Goal: Navigation & Orientation: Find specific page/section

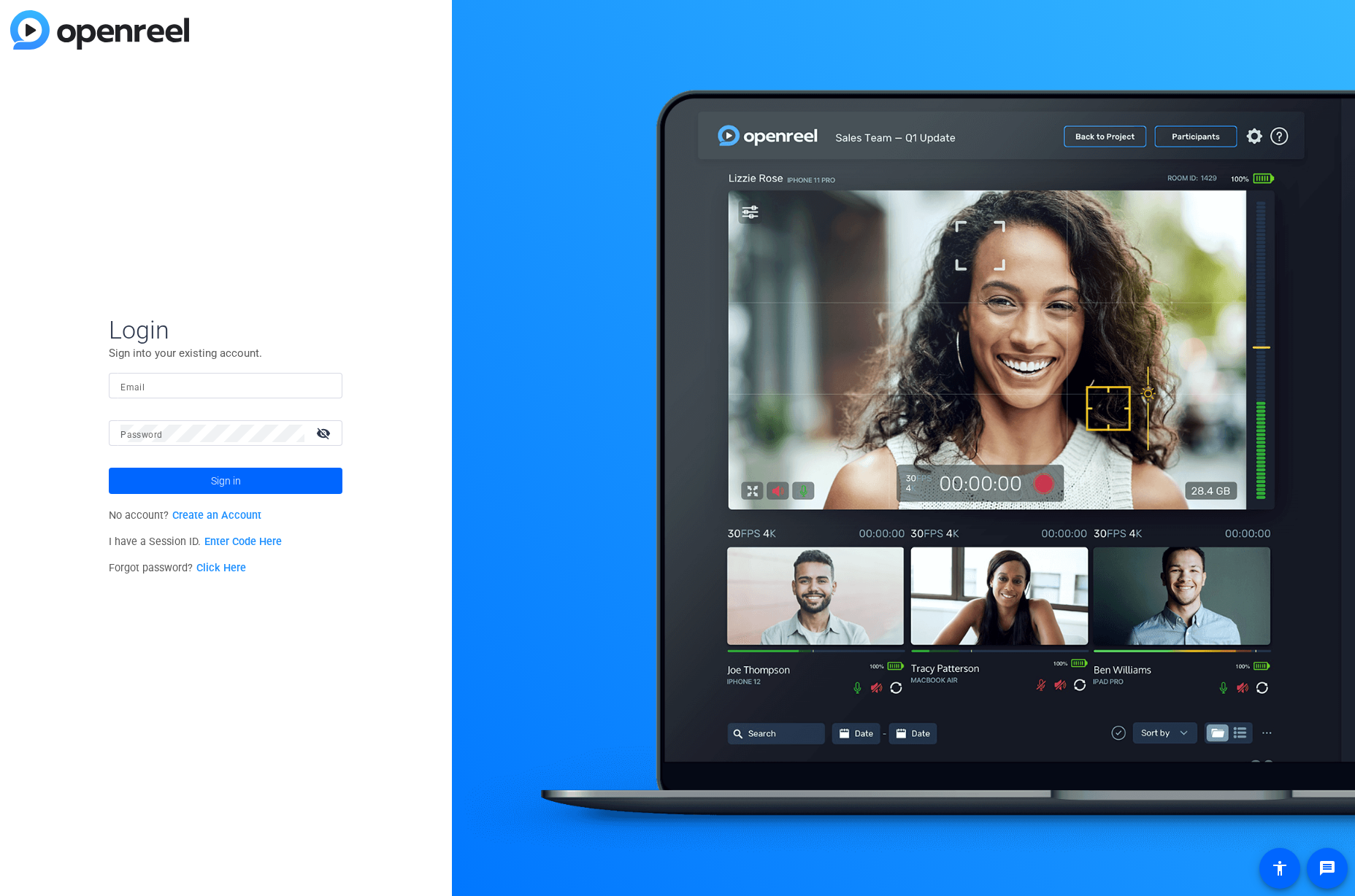
click at [267, 387] on input "Email" at bounding box center [226, 386] width 210 height 17
type input "[EMAIL_ADDRESS][DOMAIN_NAME]"
click at [207, 478] on span at bounding box center [225, 480] width 234 height 35
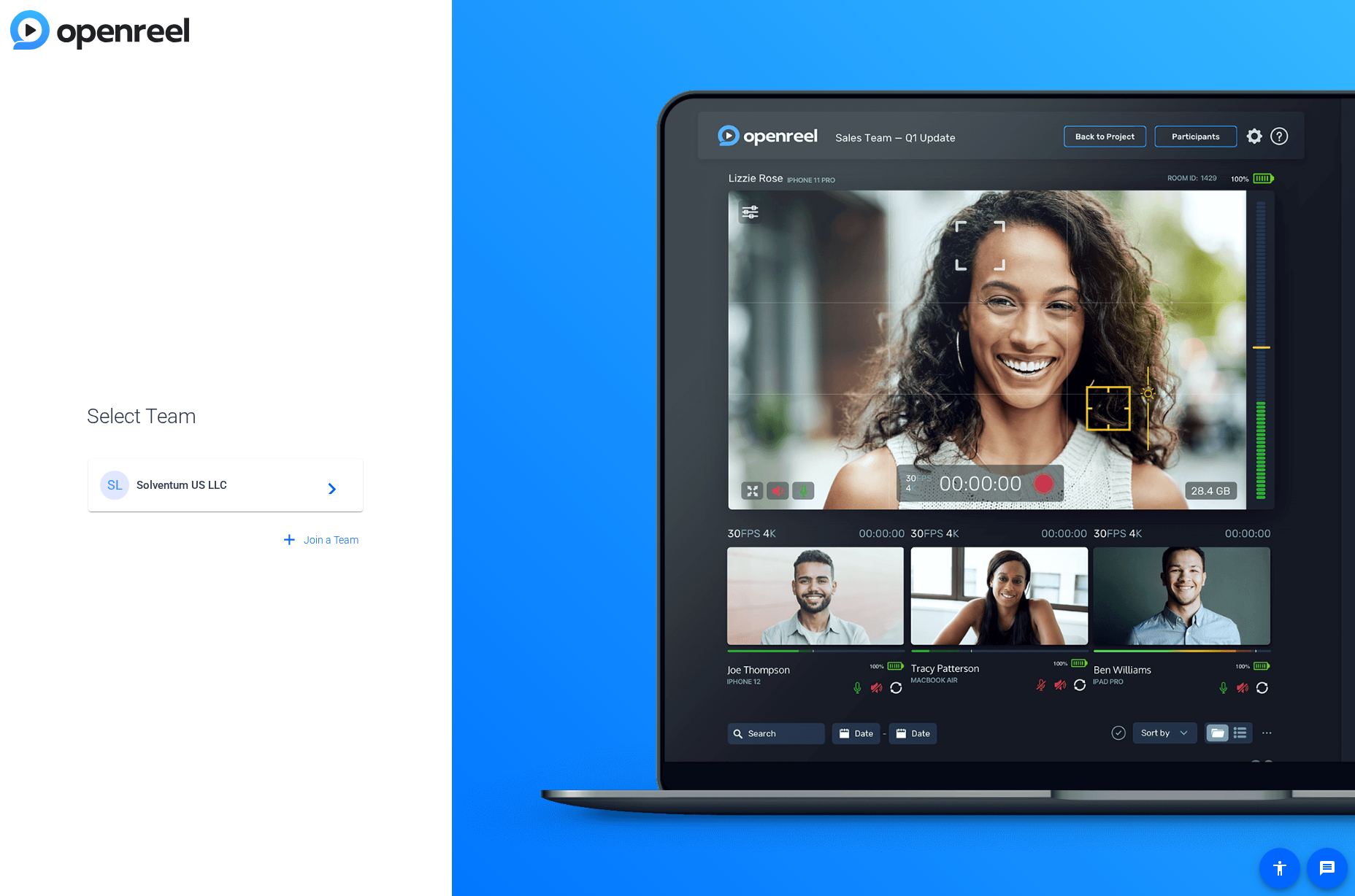
click at [287, 487] on span "Solventum US LLC" at bounding box center [228, 485] width 182 height 13
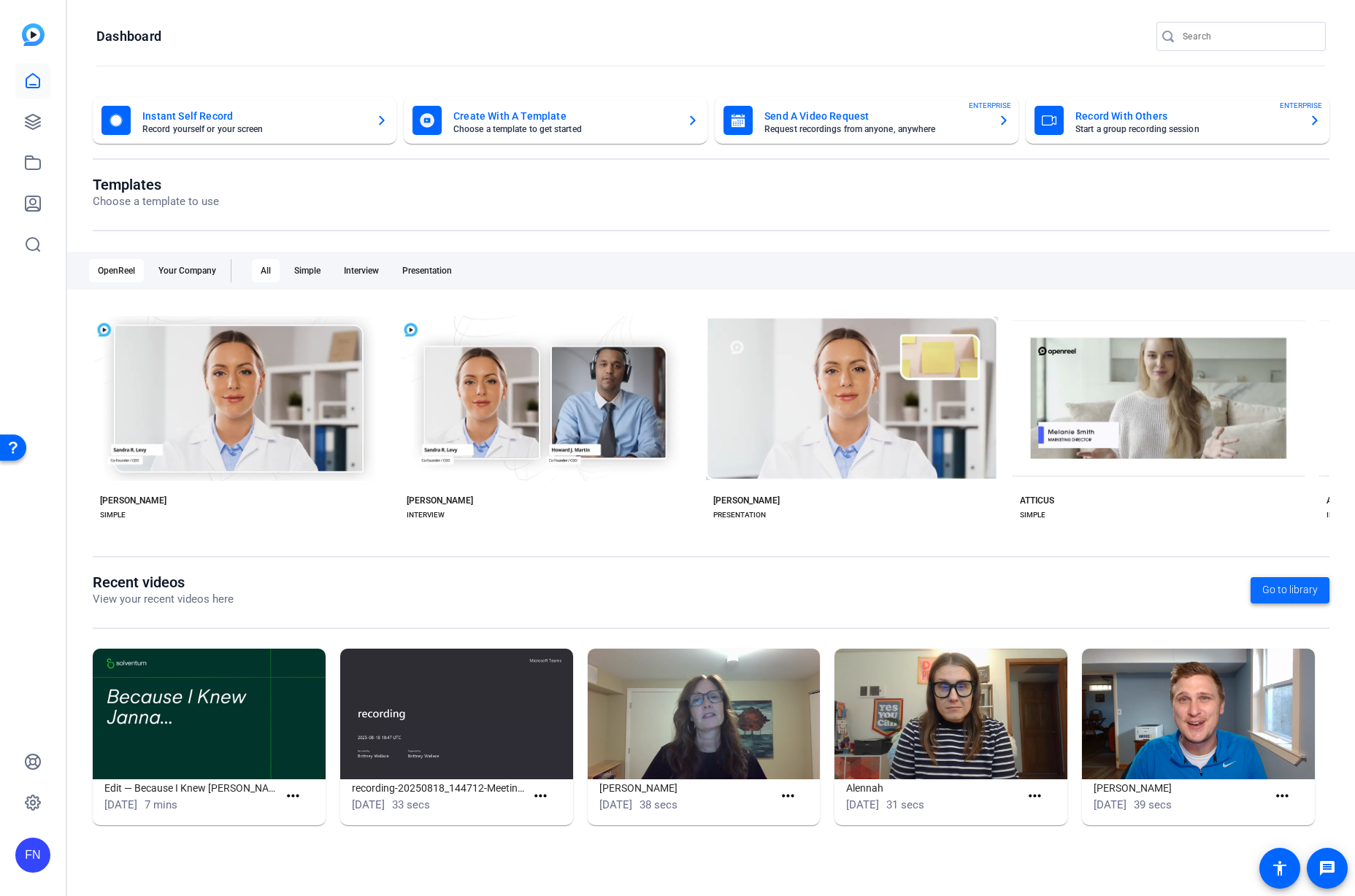
click at [1321, 588] on span at bounding box center [1290, 590] width 79 height 35
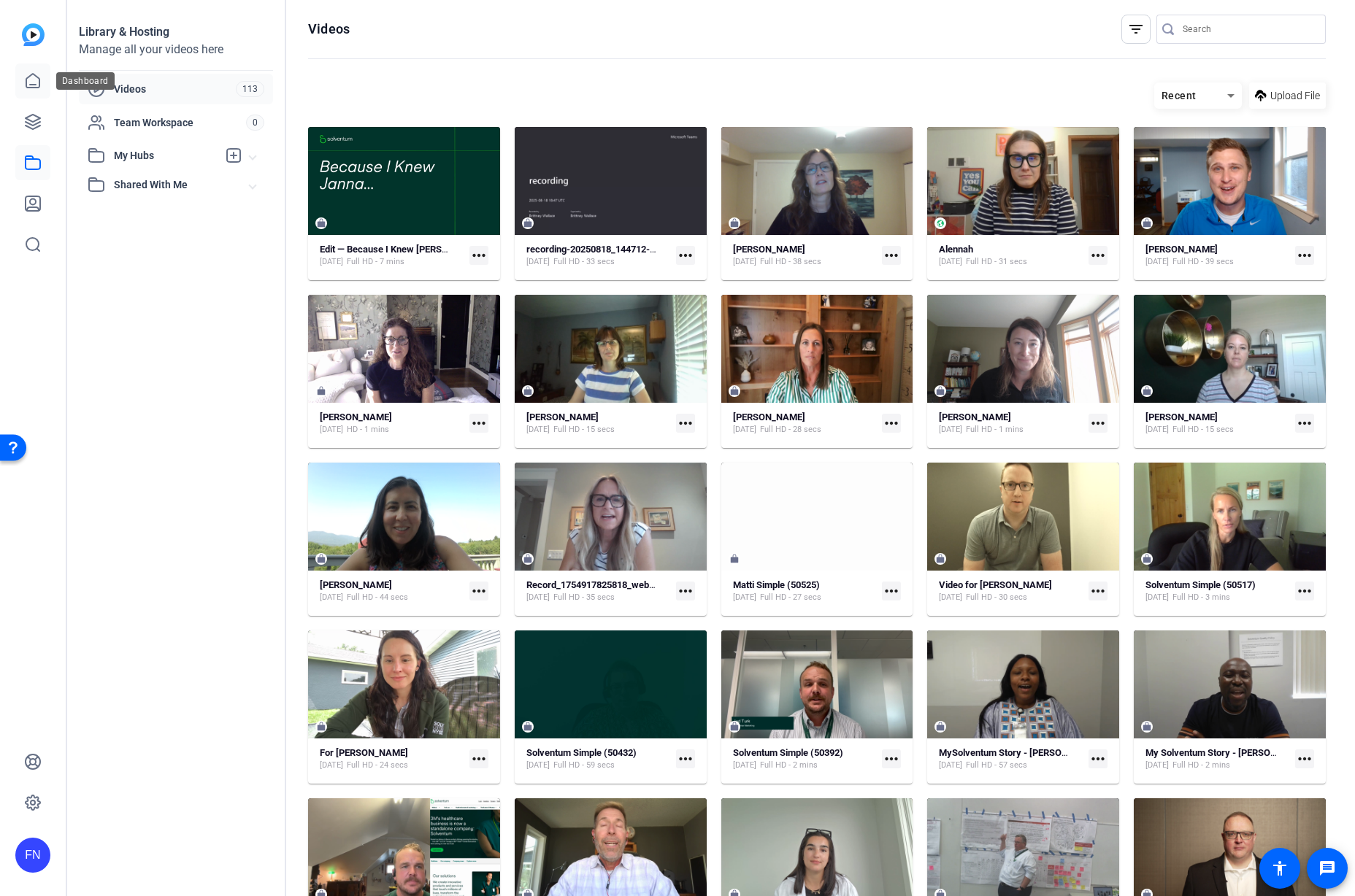
click at [25, 83] on icon at bounding box center [33, 81] width 17 height 17
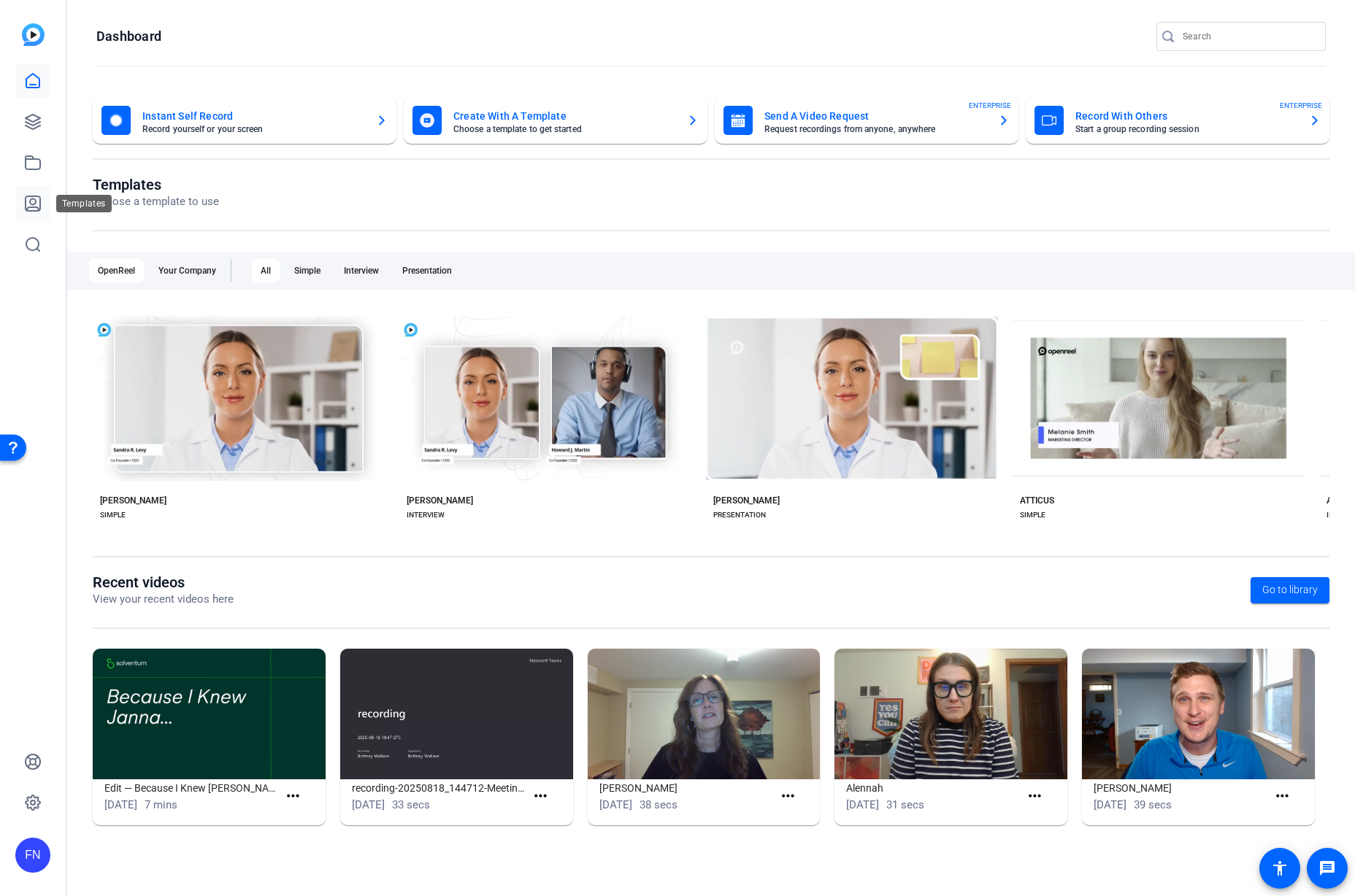
click at [22, 204] on link at bounding box center [33, 203] width 35 height 35
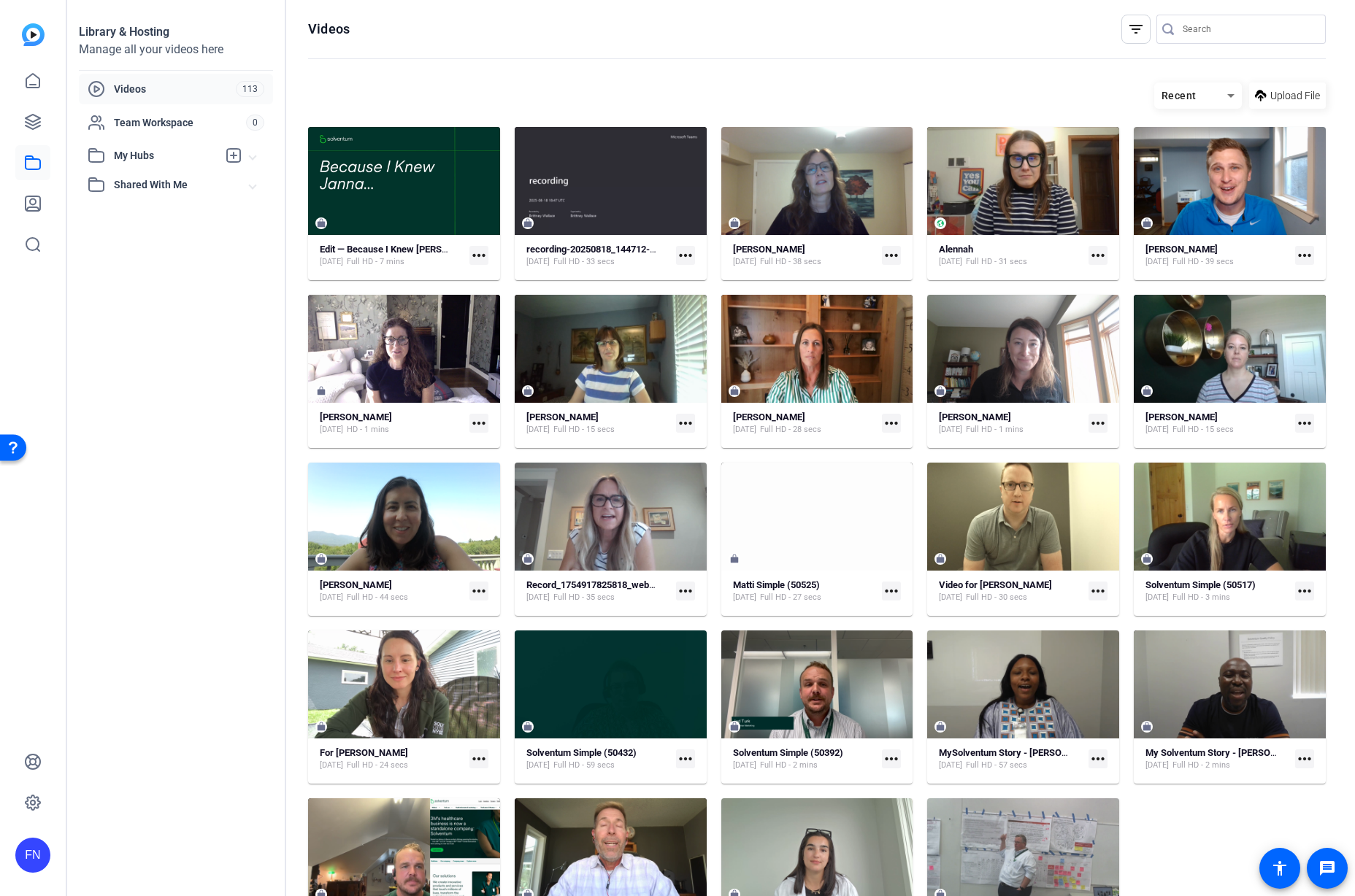
click at [18, 853] on div "FN" at bounding box center [33, 855] width 35 height 35
click at [188, 839] on mat-icon "logout" at bounding box center [180, 843] width 17 height 17
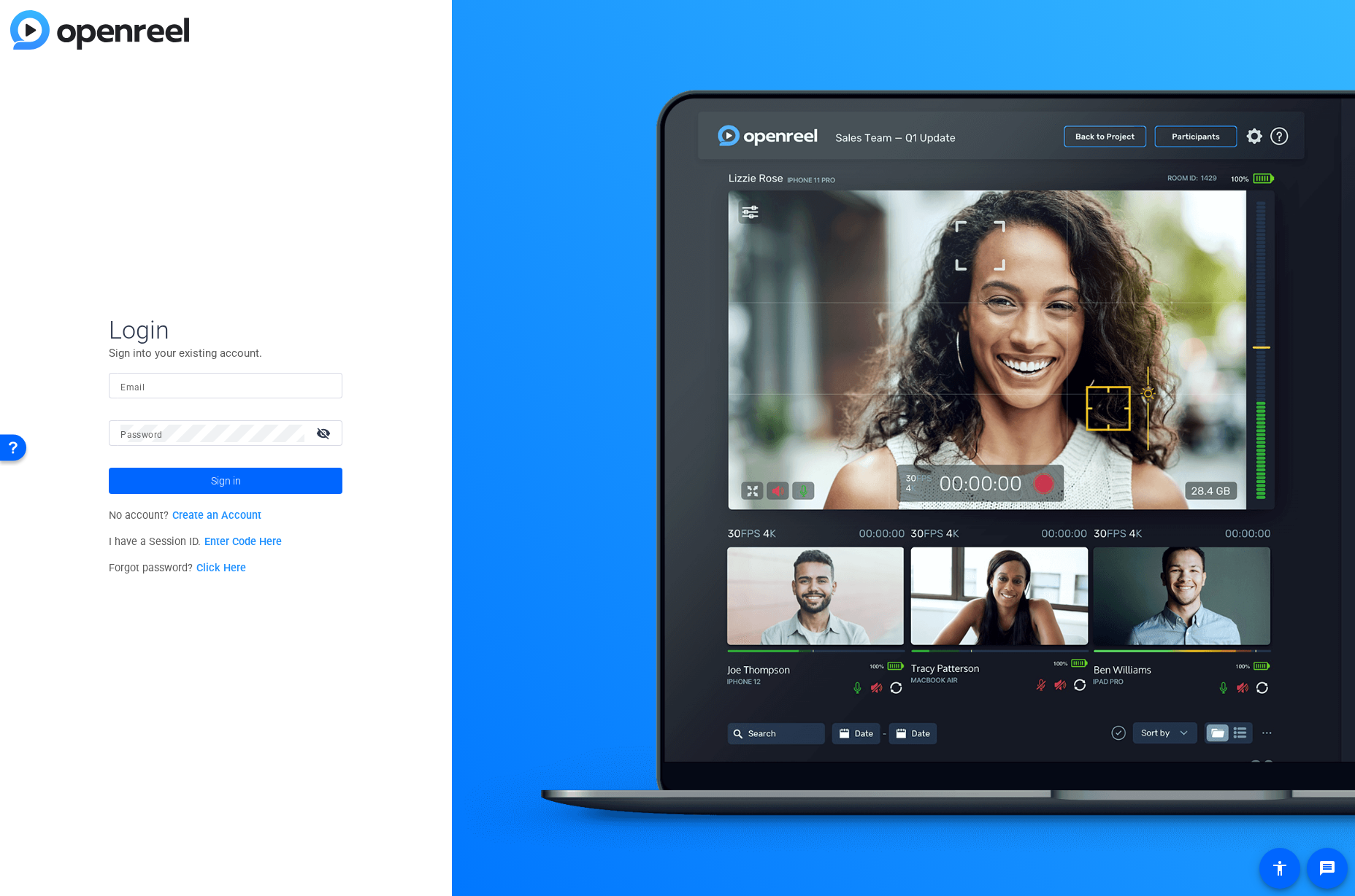
click at [146, 392] on input "Email" at bounding box center [226, 386] width 210 height 17
click at [109, 468] on button "Sign in" at bounding box center [225, 480] width 234 height 27
click at [200, 387] on input "[EMAIL_ADDRESS][DOMAIN_NAME]" at bounding box center [226, 386] width 210 height 17
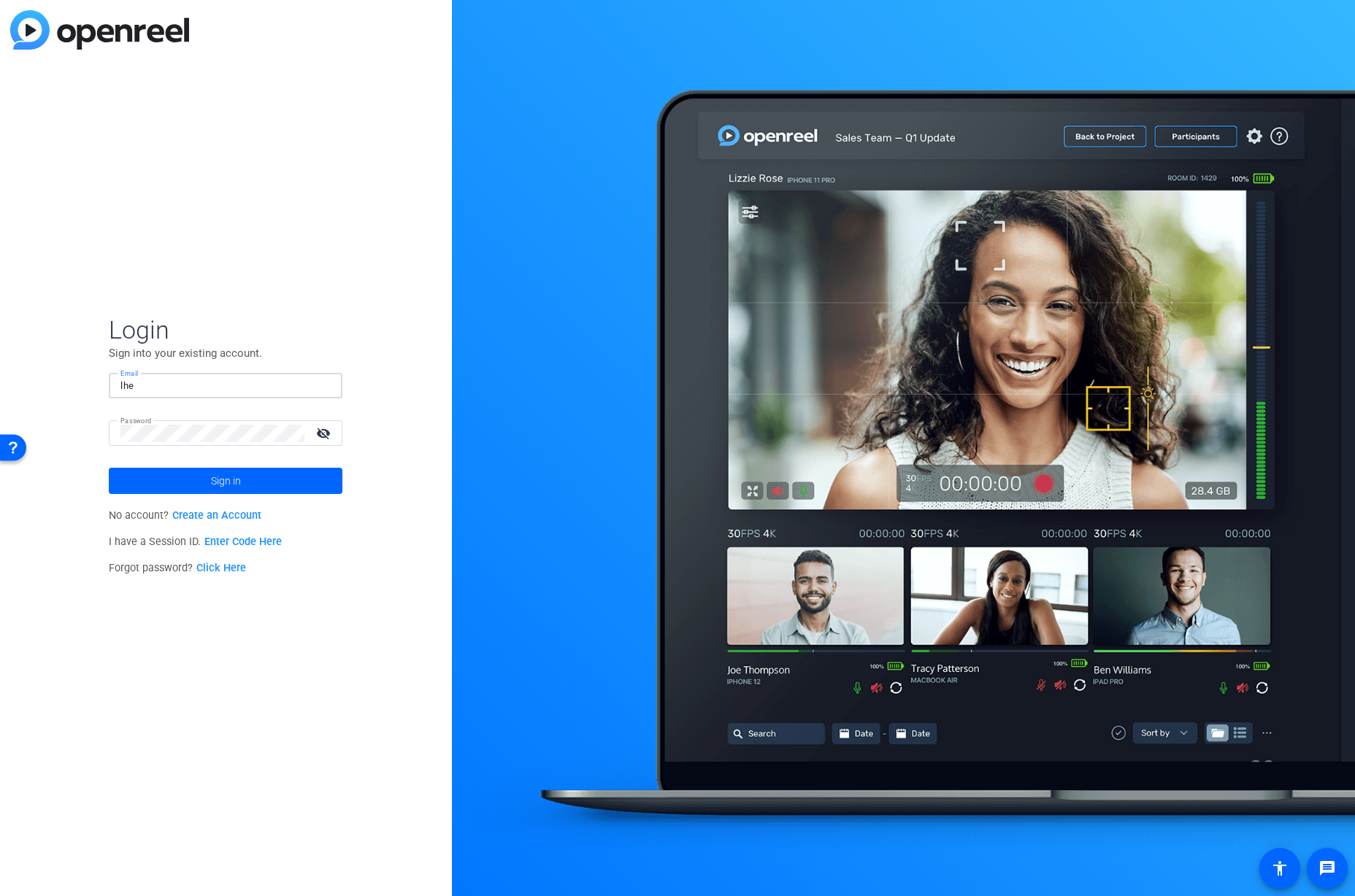
type input "[EMAIL_ADDRESS][PERSON_NAME][DOMAIN_NAME]"
click at [328, 436] on mat-icon "visibility_off" at bounding box center [324, 433] width 35 height 21
click at [294, 477] on span at bounding box center [225, 480] width 234 height 35
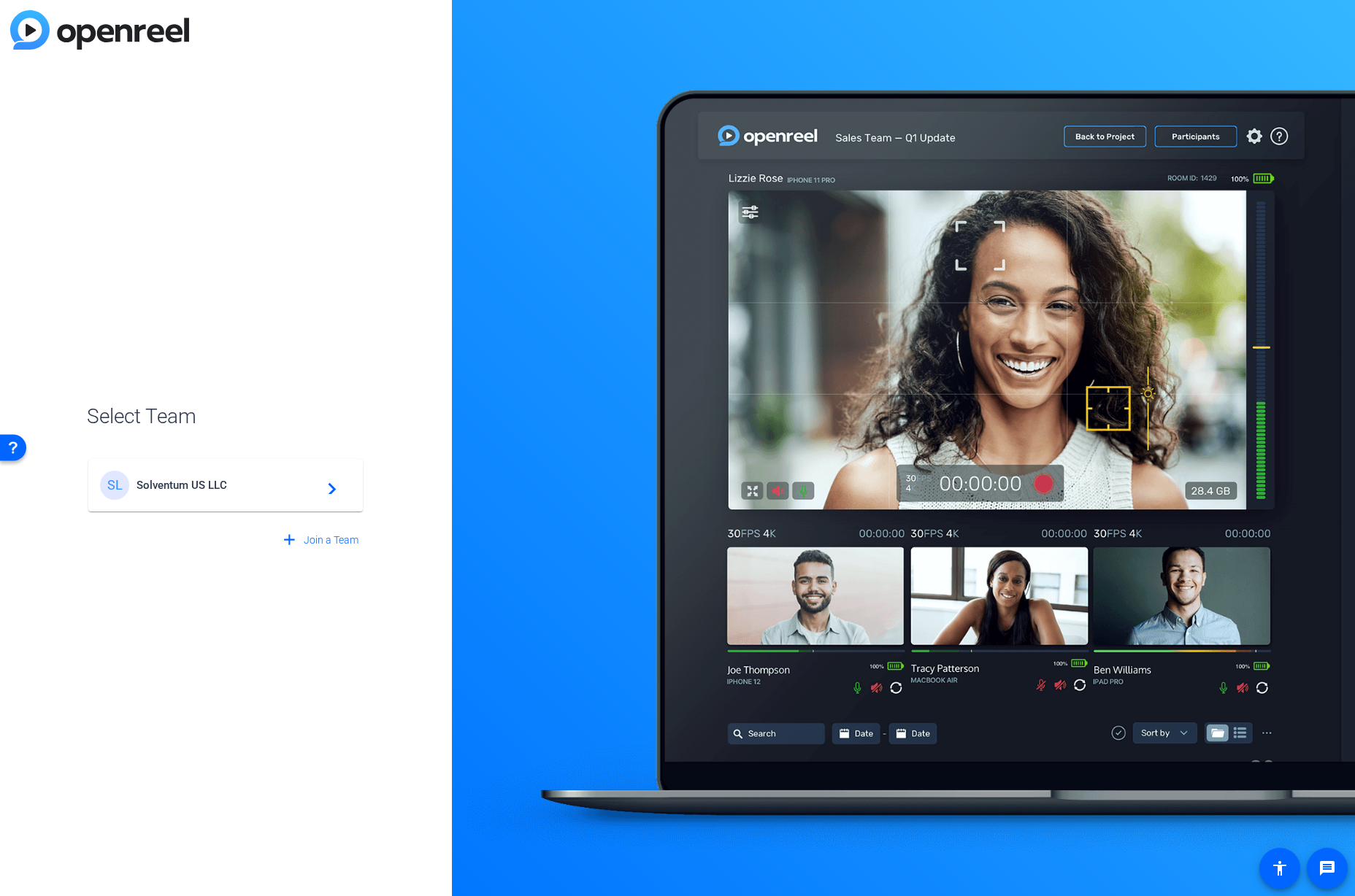
click at [213, 481] on span "Solventum US LLC" at bounding box center [228, 485] width 182 height 13
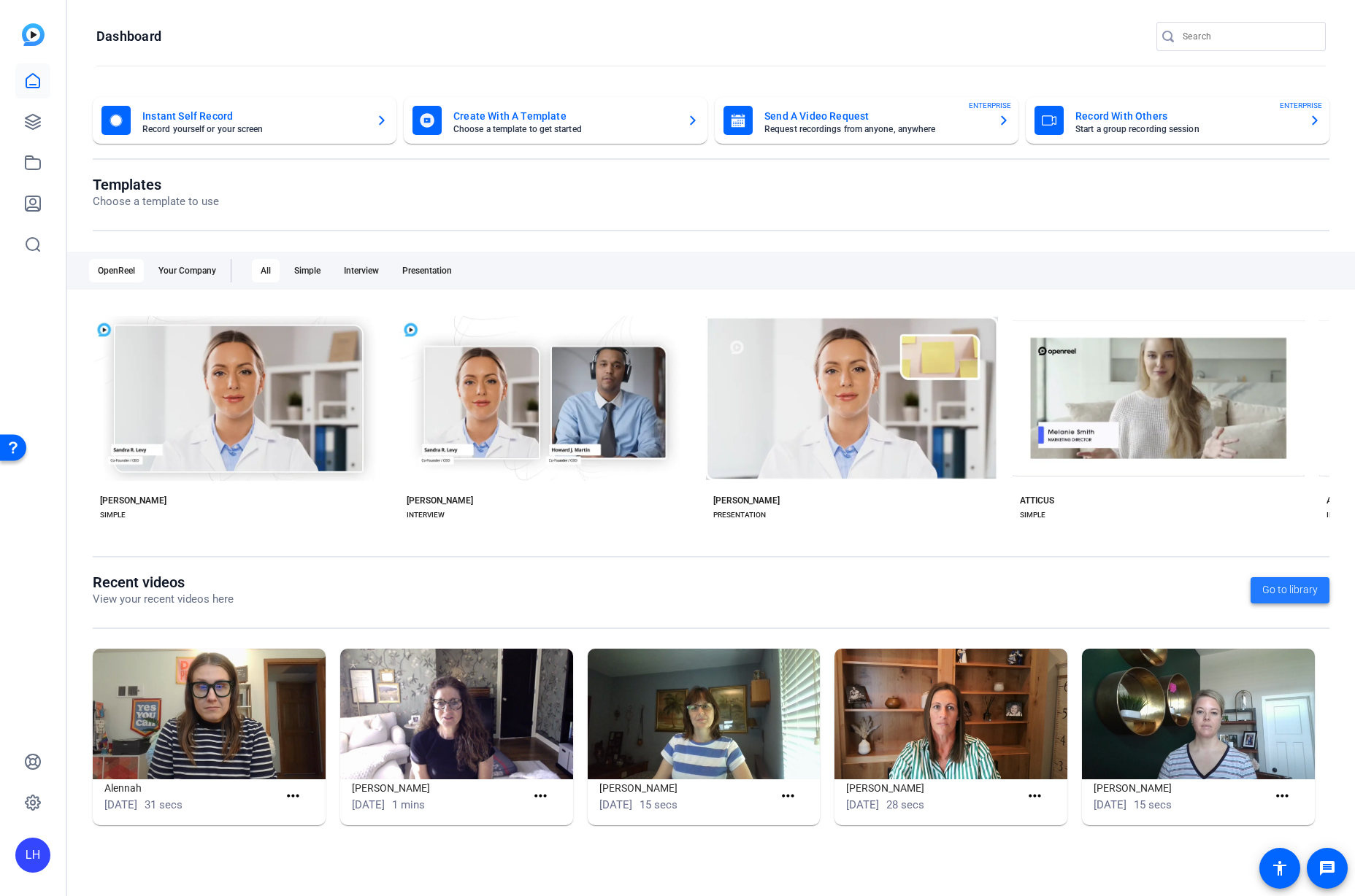
click at [1295, 592] on span "Go to library" at bounding box center [1290, 590] width 56 height 15
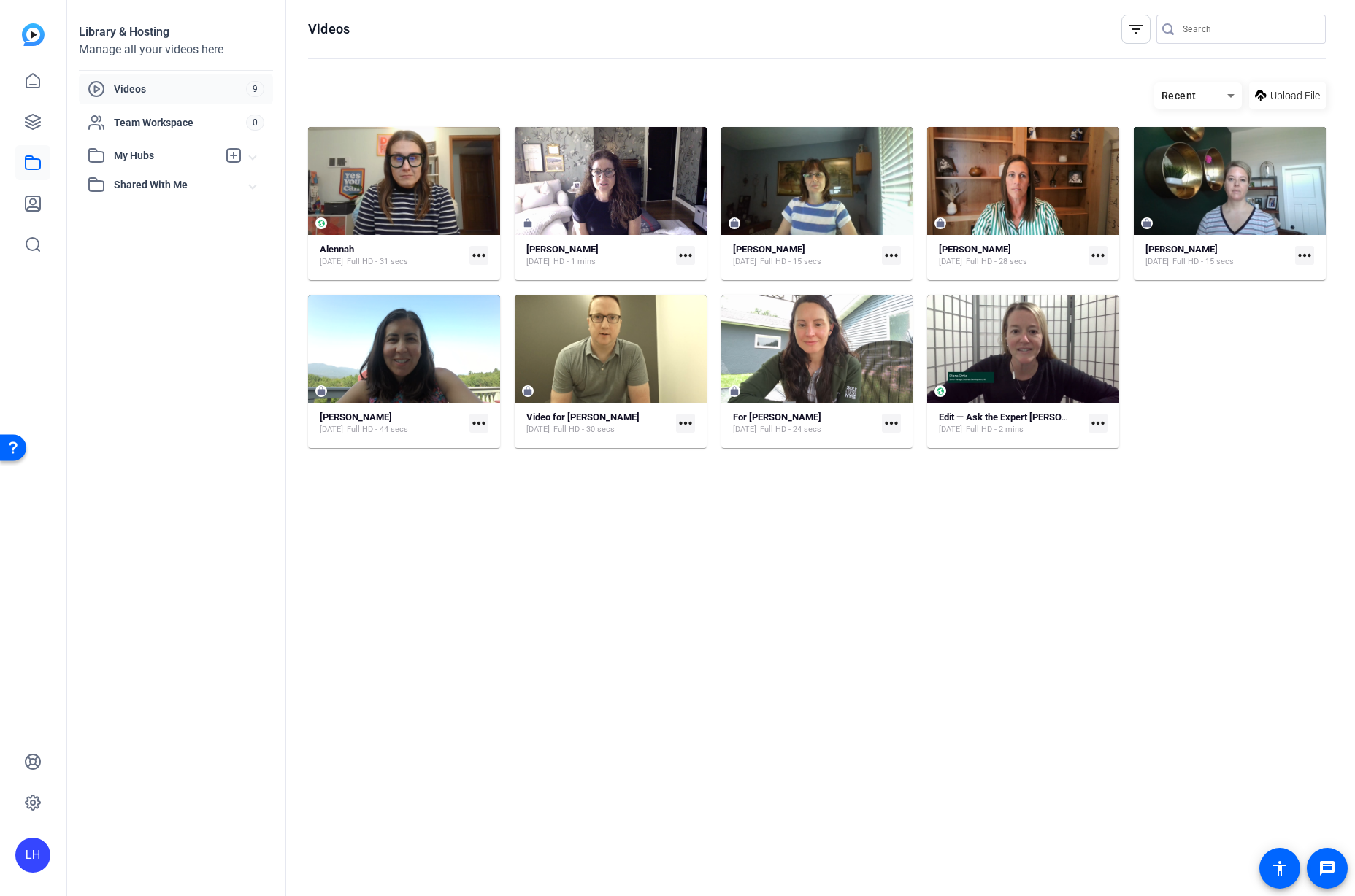
click at [192, 187] on span "Shared With Me" at bounding box center [181, 185] width 136 height 15
click at [147, 150] on span "My Hubs" at bounding box center [165, 156] width 104 height 15
click at [38, 120] on icon at bounding box center [33, 121] width 17 height 17
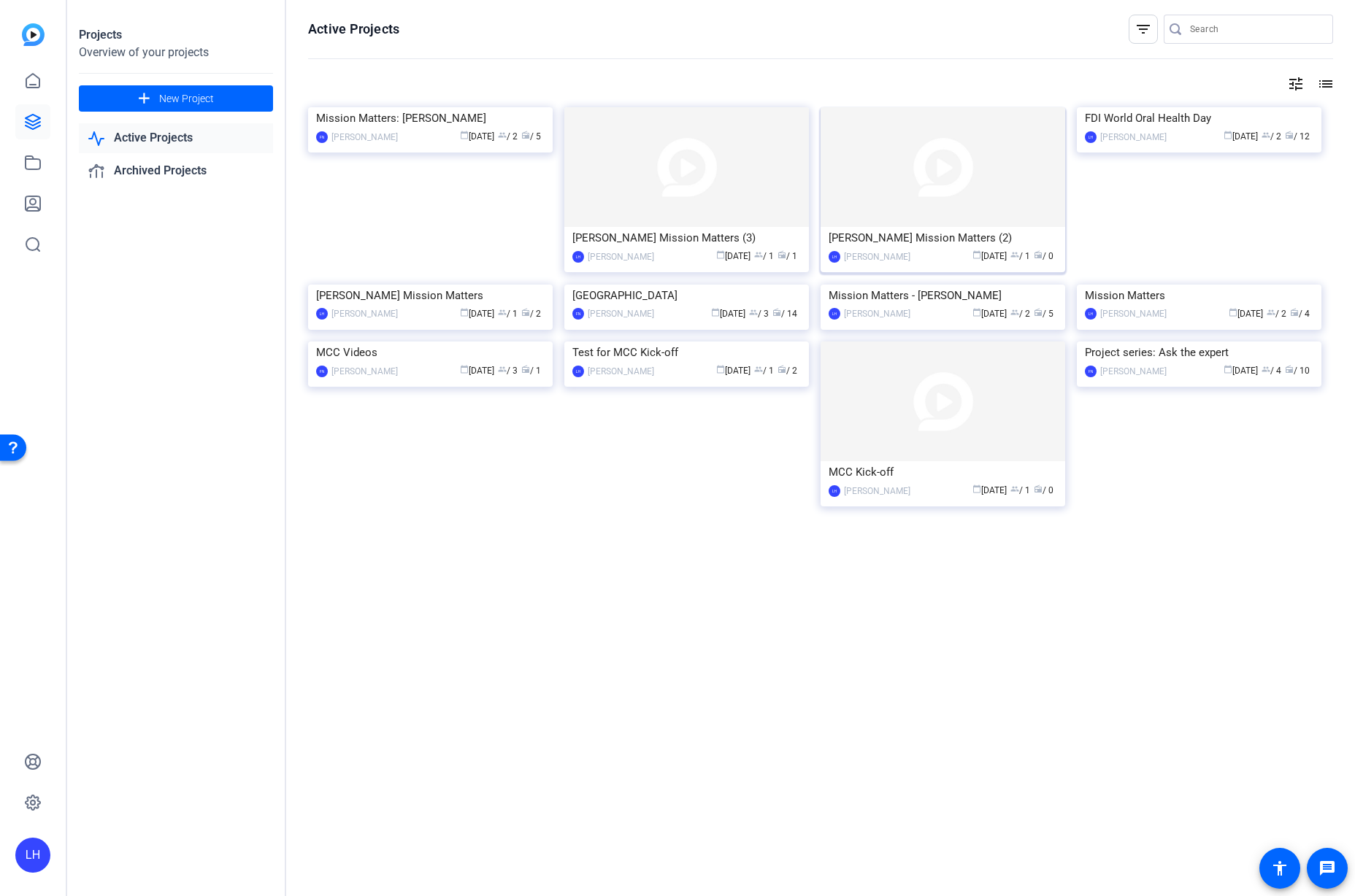
click at [963, 164] on img at bounding box center [943, 167] width 245 height 120
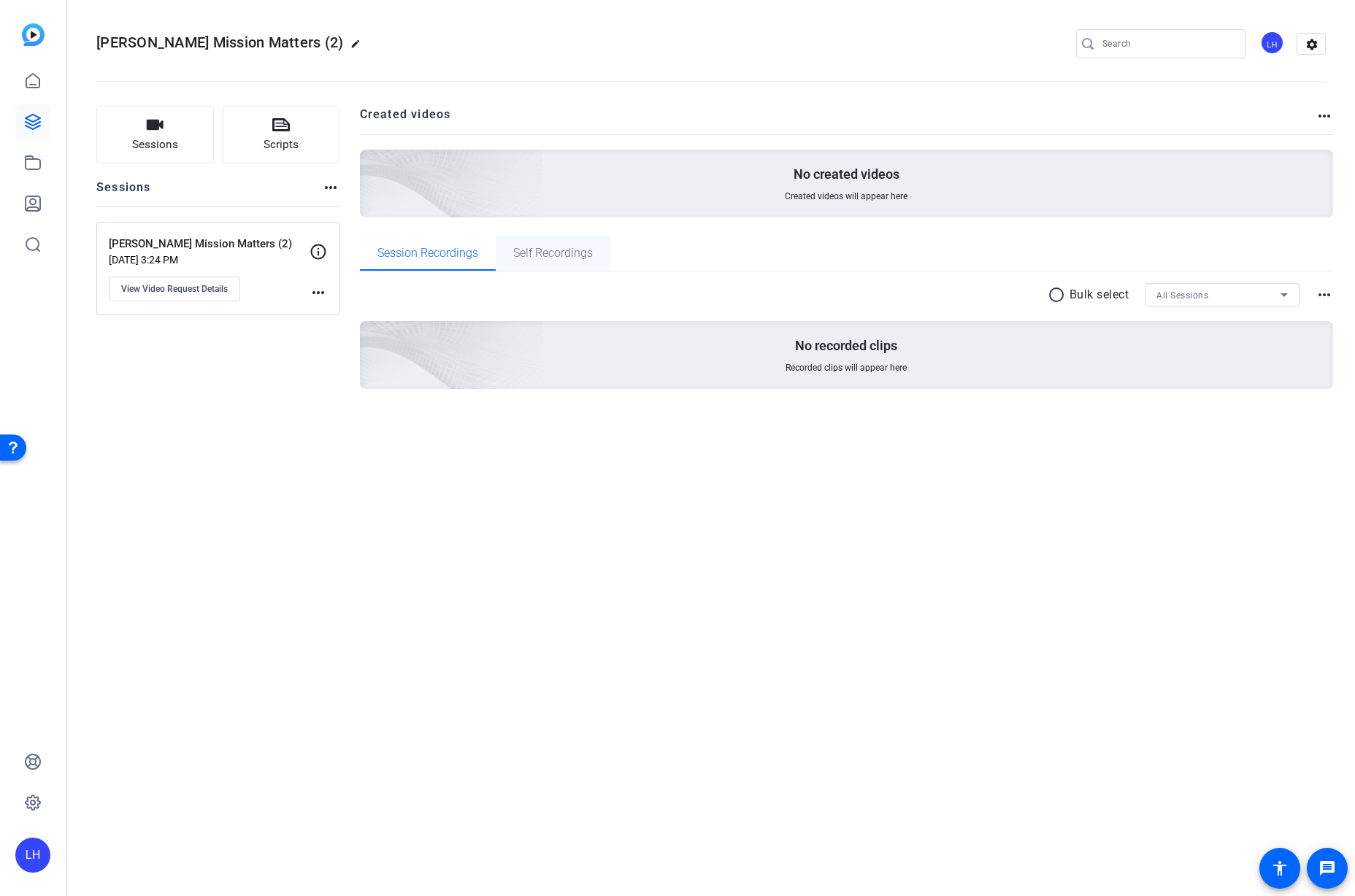
click at [574, 256] on span "Self Recordings" at bounding box center [553, 253] width 80 height 12
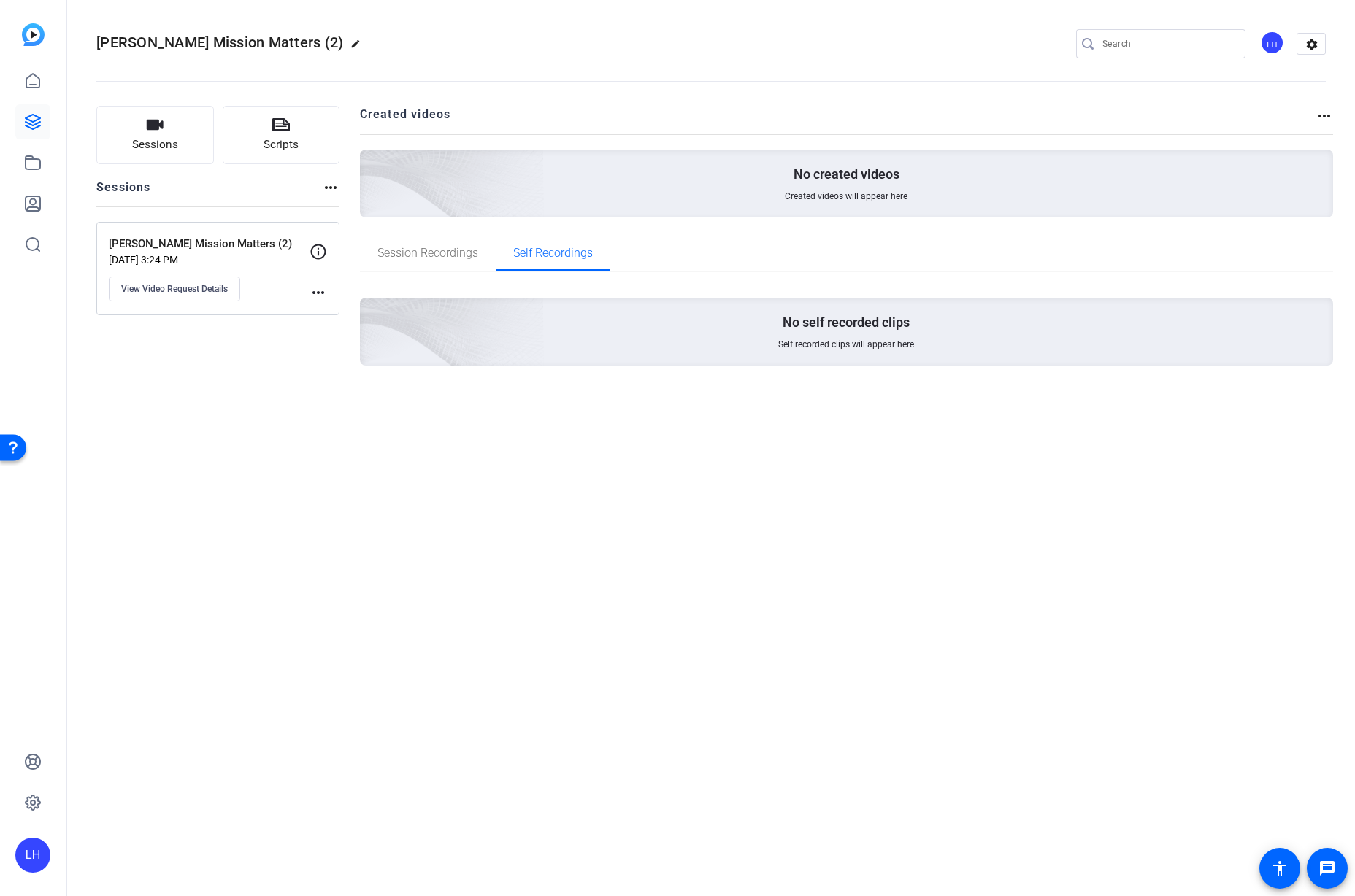
click at [324, 293] on mat-icon "more_horiz" at bounding box center [318, 292] width 17 height 17
drag, startPoint x: 237, startPoint y: 419, endPoint x: 206, endPoint y: 365, distance: 62.3
click at [237, 418] on div at bounding box center [678, 448] width 1355 height 896
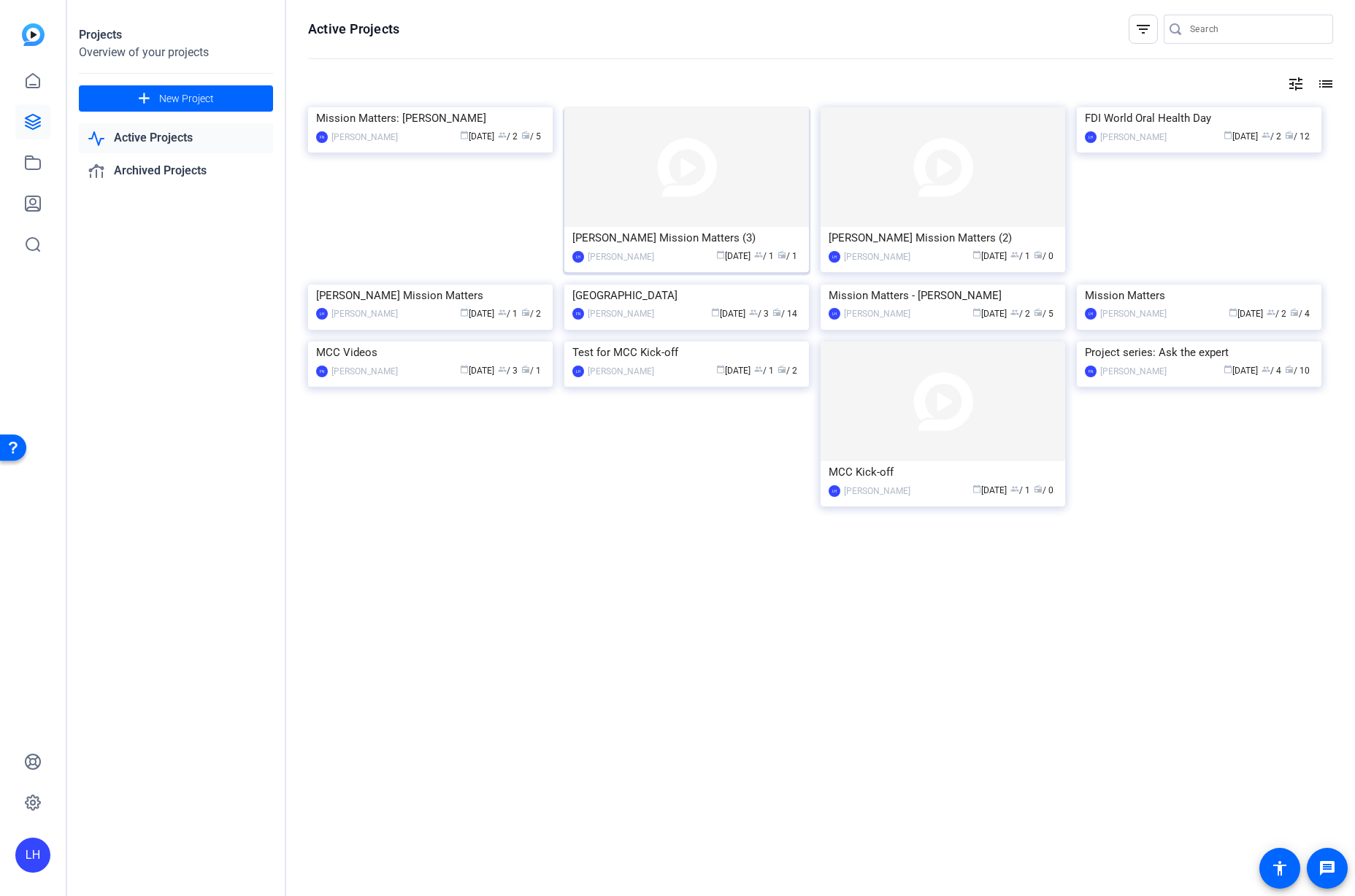
click at [712, 192] on img at bounding box center [687, 167] width 245 height 120
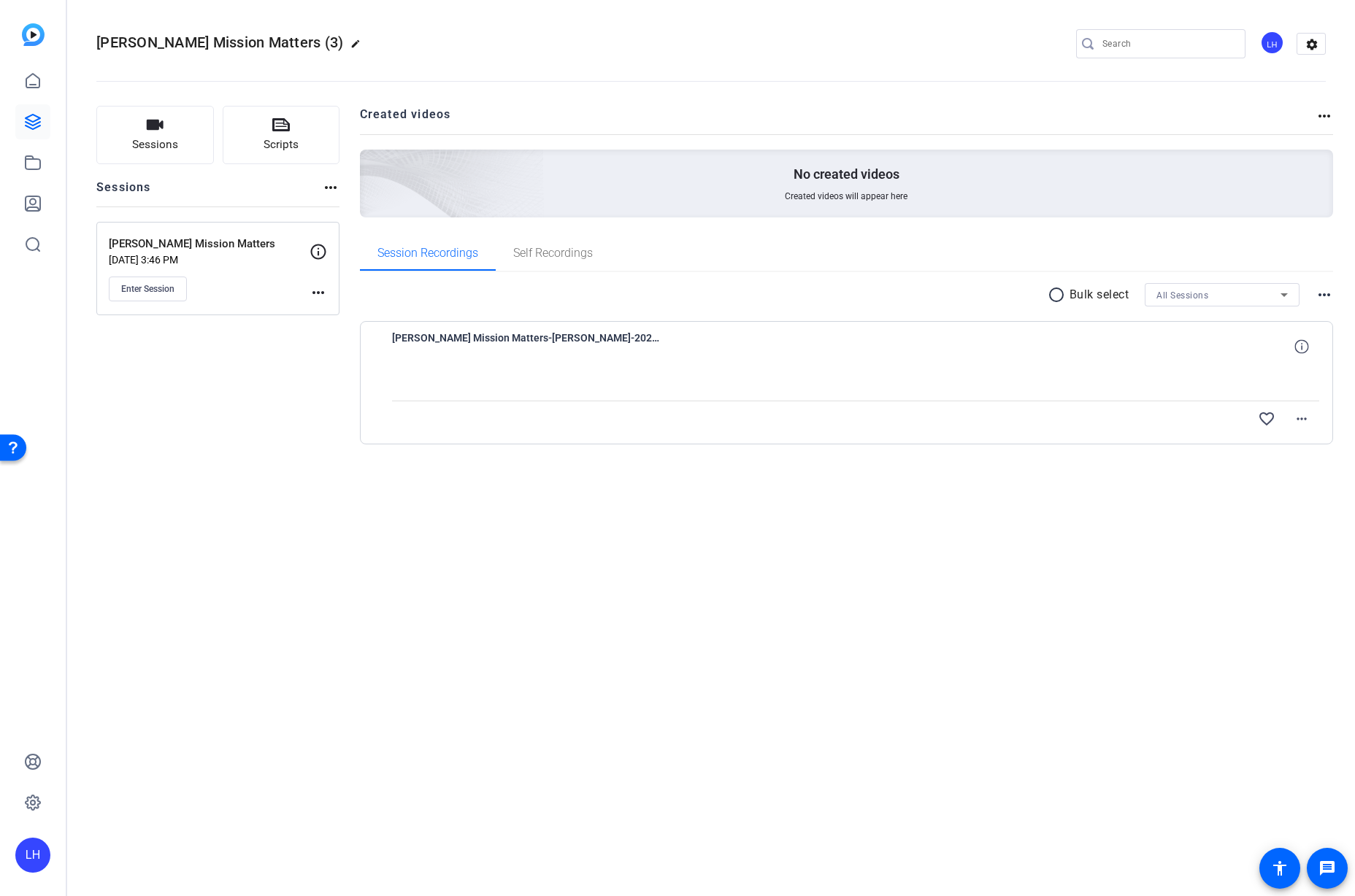
click at [252, 386] on div "Sessions Scripts Sessions more_horiz [PERSON_NAME] Mission Matters [DATE] 3:46 …" at bounding box center [218, 298] width 243 height 386
click at [29, 85] on icon at bounding box center [33, 81] width 17 height 17
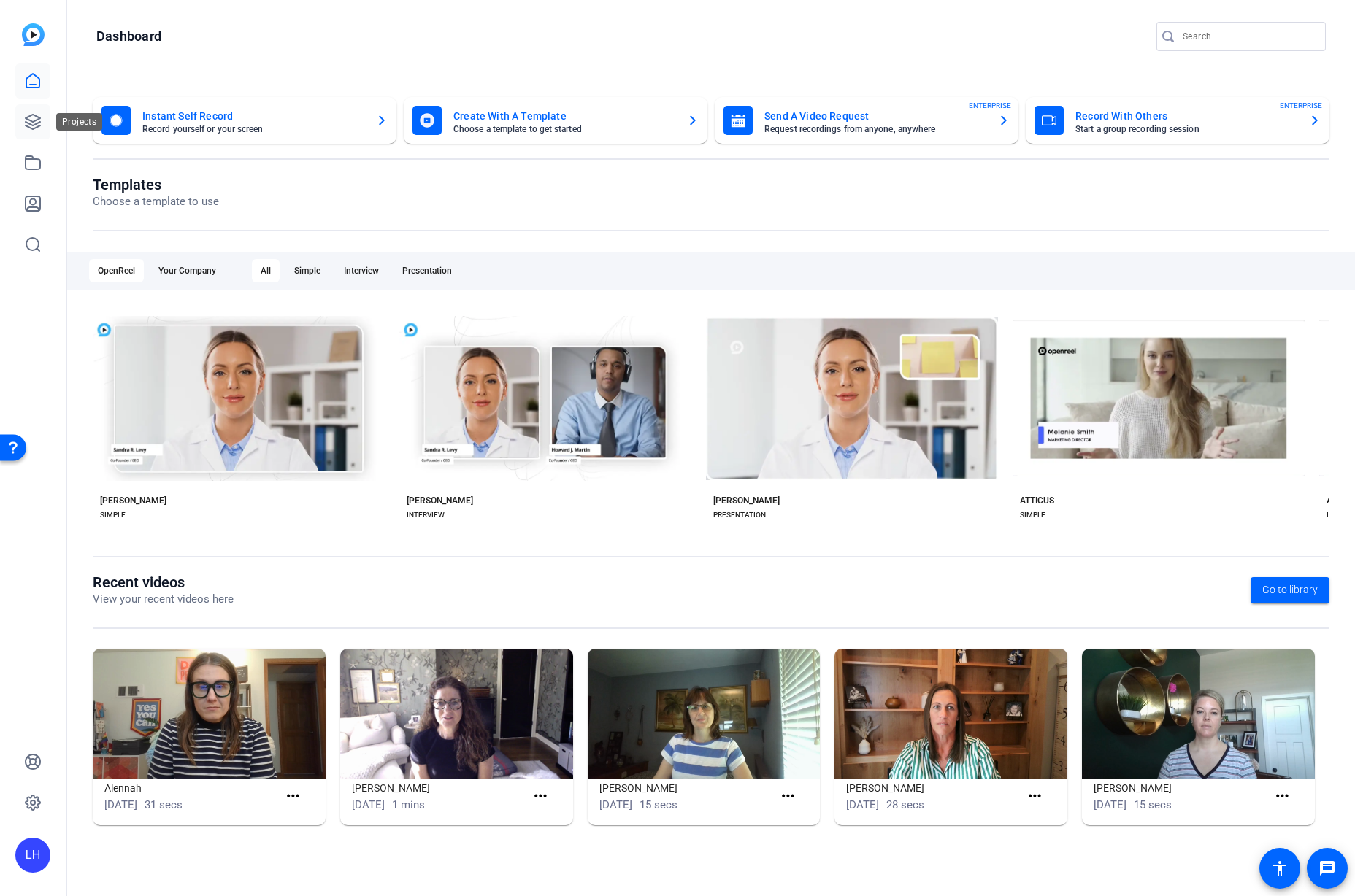
click at [30, 113] on icon at bounding box center [33, 121] width 17 height 17
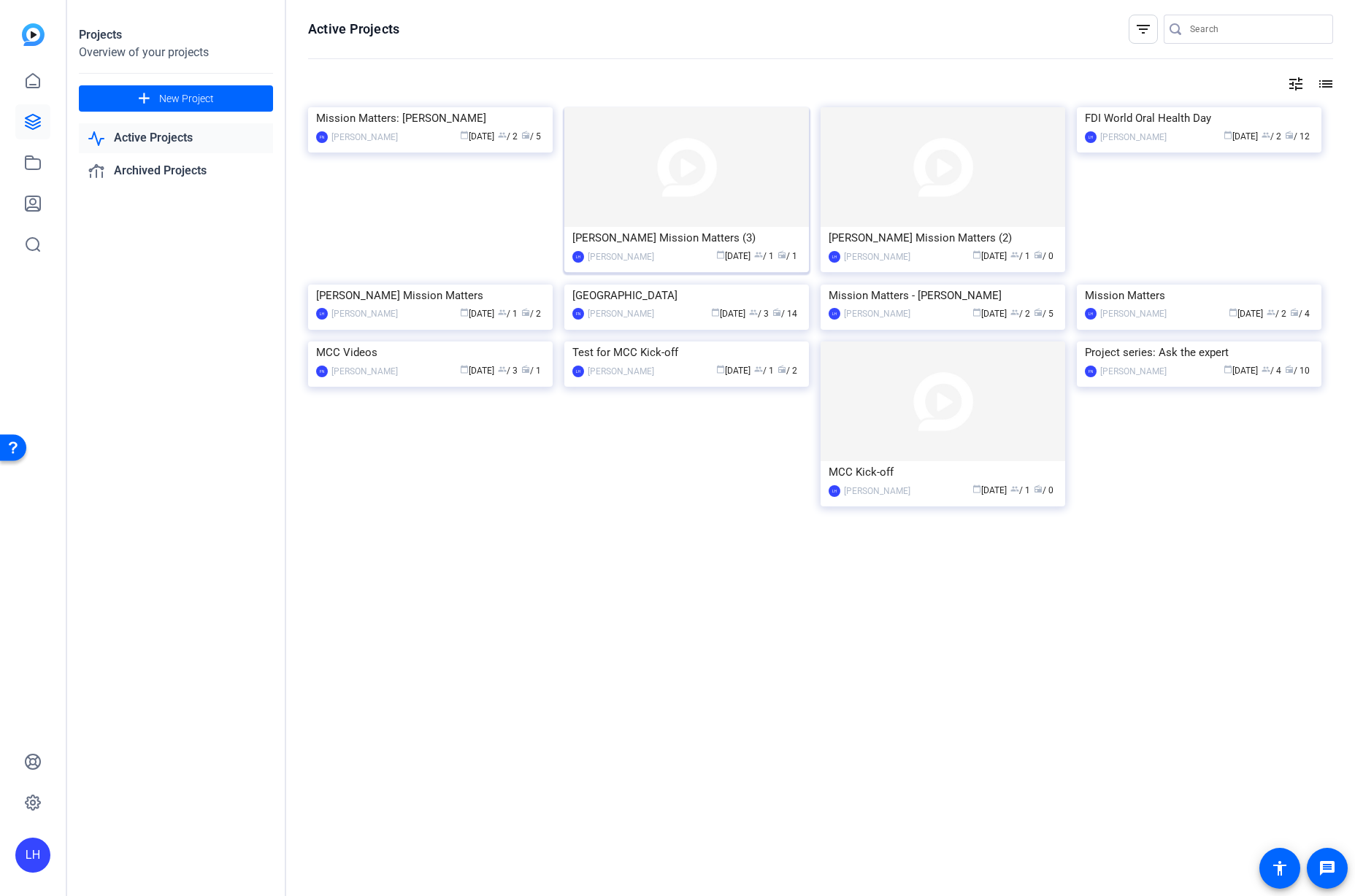
click at [778, 256] on span "radio" at bounding box center [782, 255] width 9 height 9
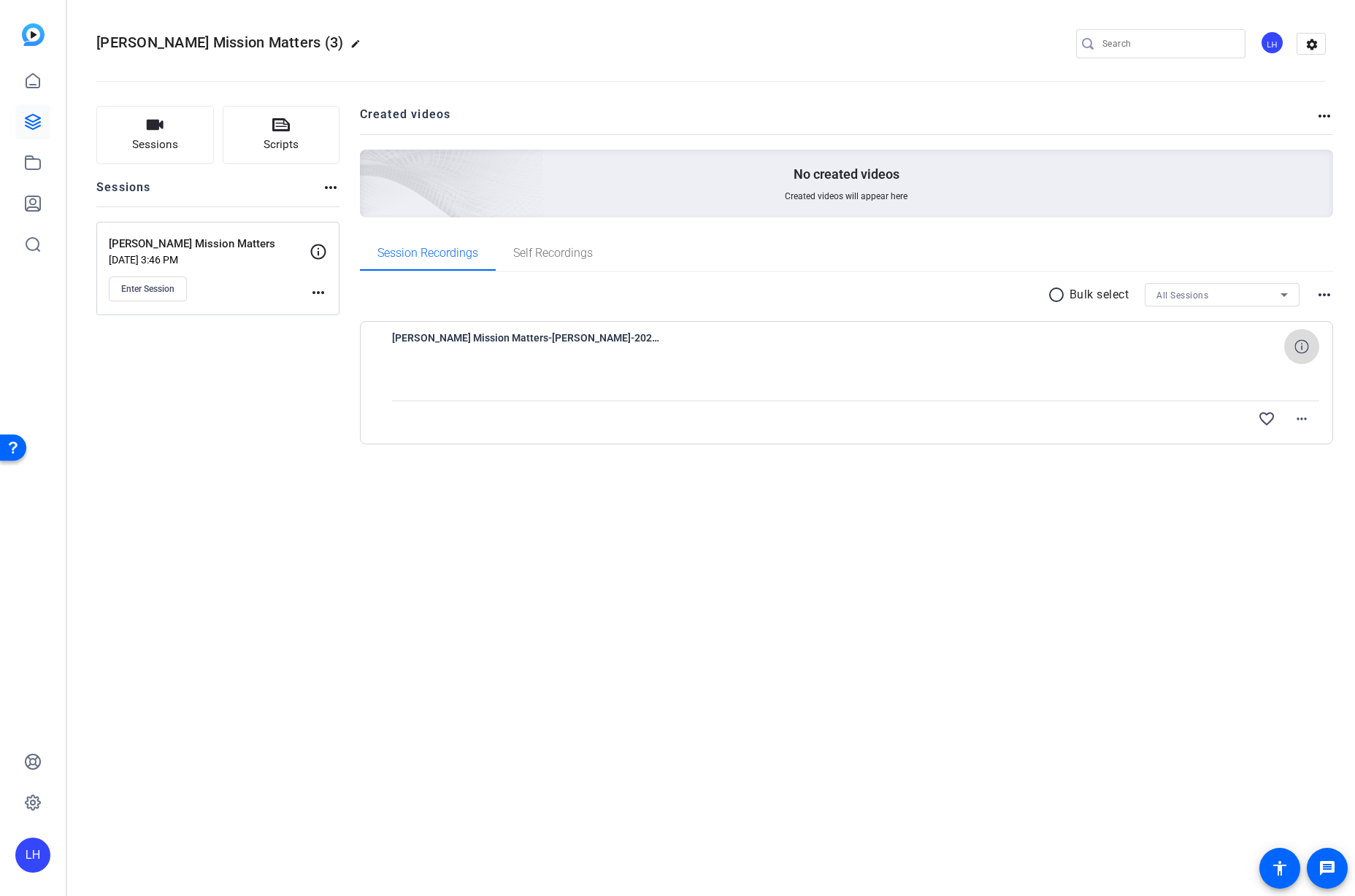
click at [1302, 345] on icon at bounding box center [1301, 346] width 14 height 14
click at [548, 250] on span "Self Recordings" at bounding box center [553, 253] width 80 height 12
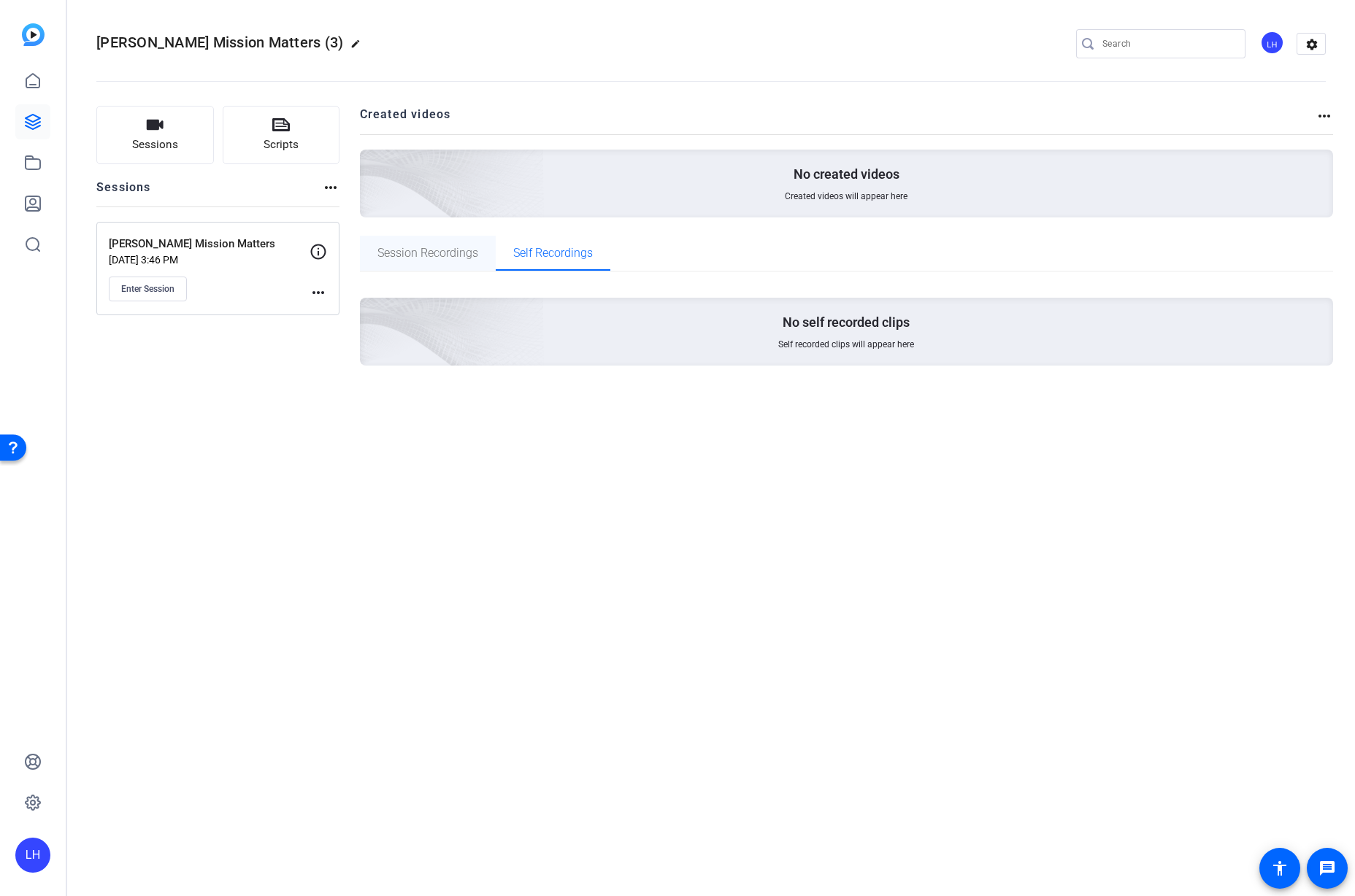
click at [436, 247] on span "Session Recordings" at bounding box center [428, 253] width 101 height 12
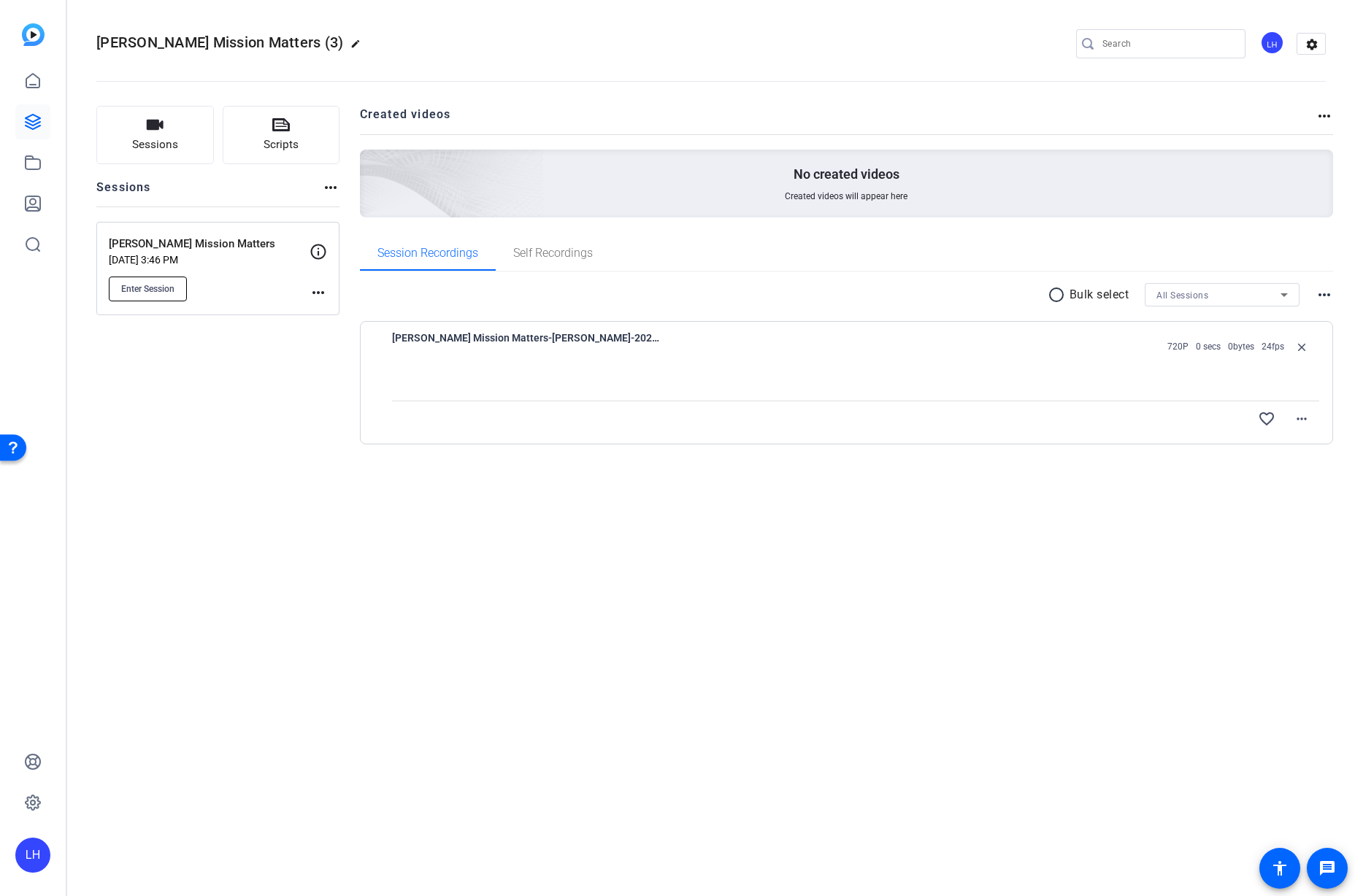
click at [166, 286] on span "Enter Session" at bounding box center [148, 289] width 53 height 12
click at [27, 127] on icon at bounding box center [33, 121] width 17 height 17
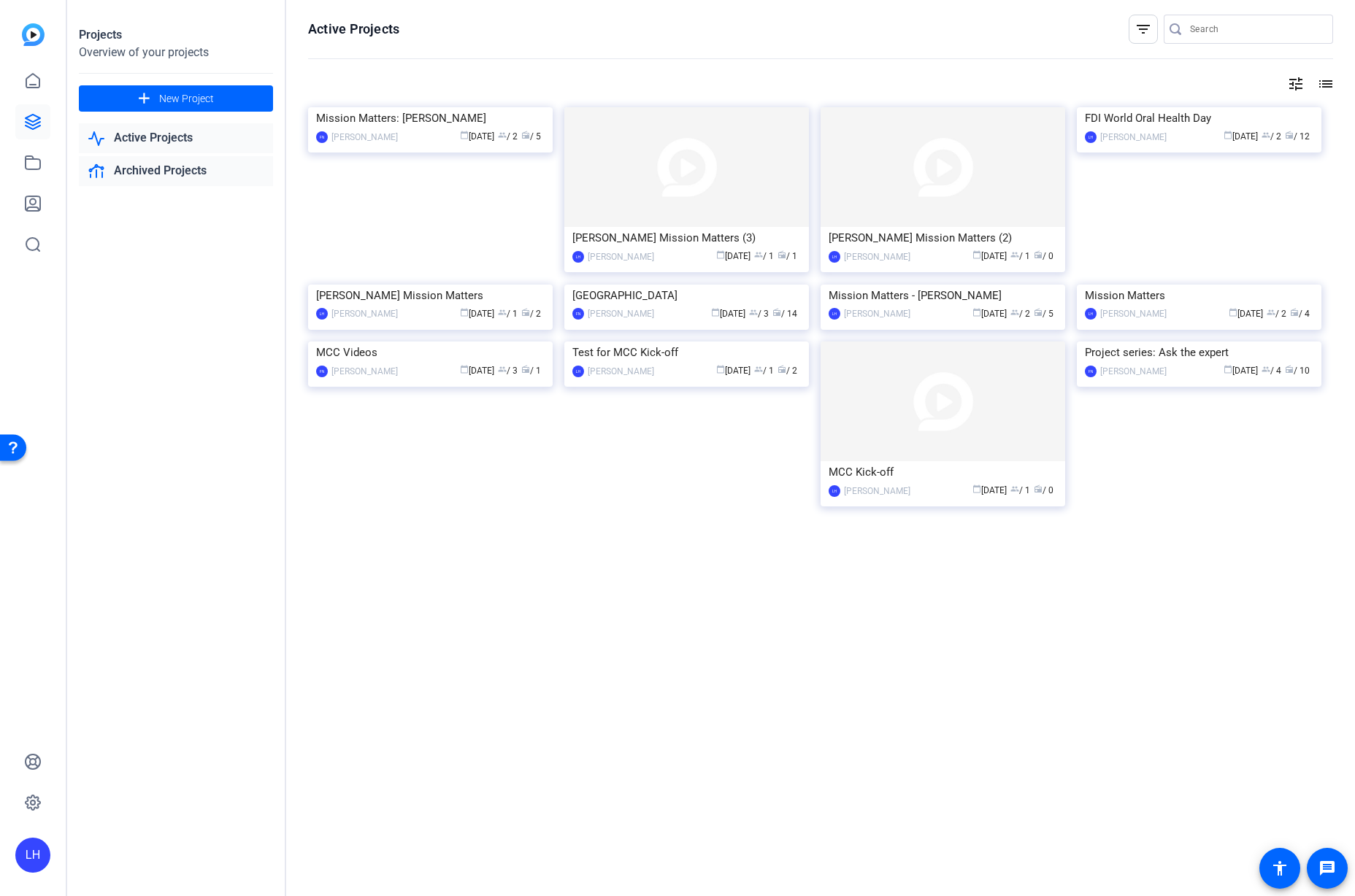
click at [156, 166] on link "Archived Projects" at bounding box center [175, 171] width 194 height 30
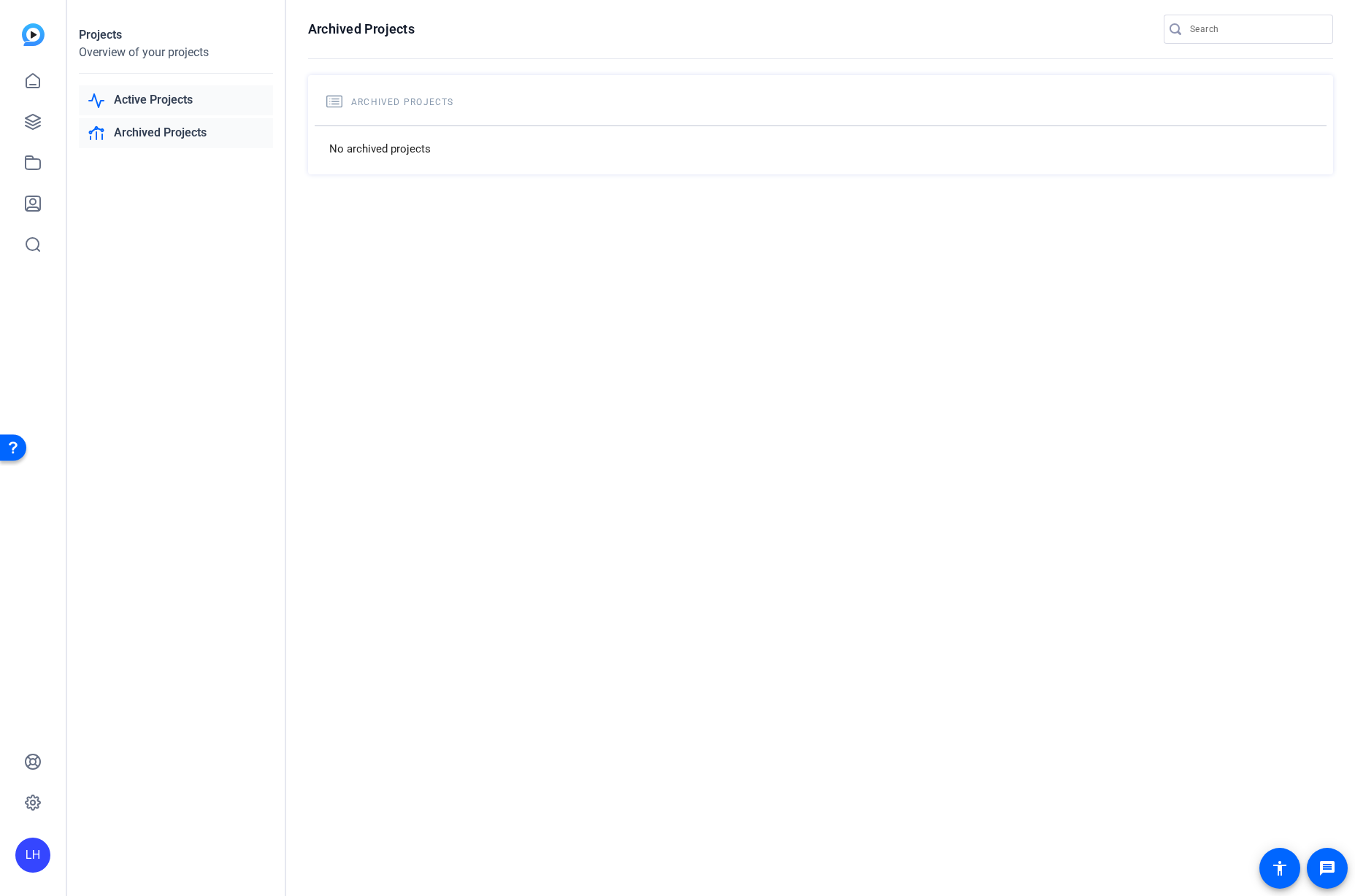
click at [128, 102] on link "Active Projects" at bounding box center [175, 100] width 194 height 30
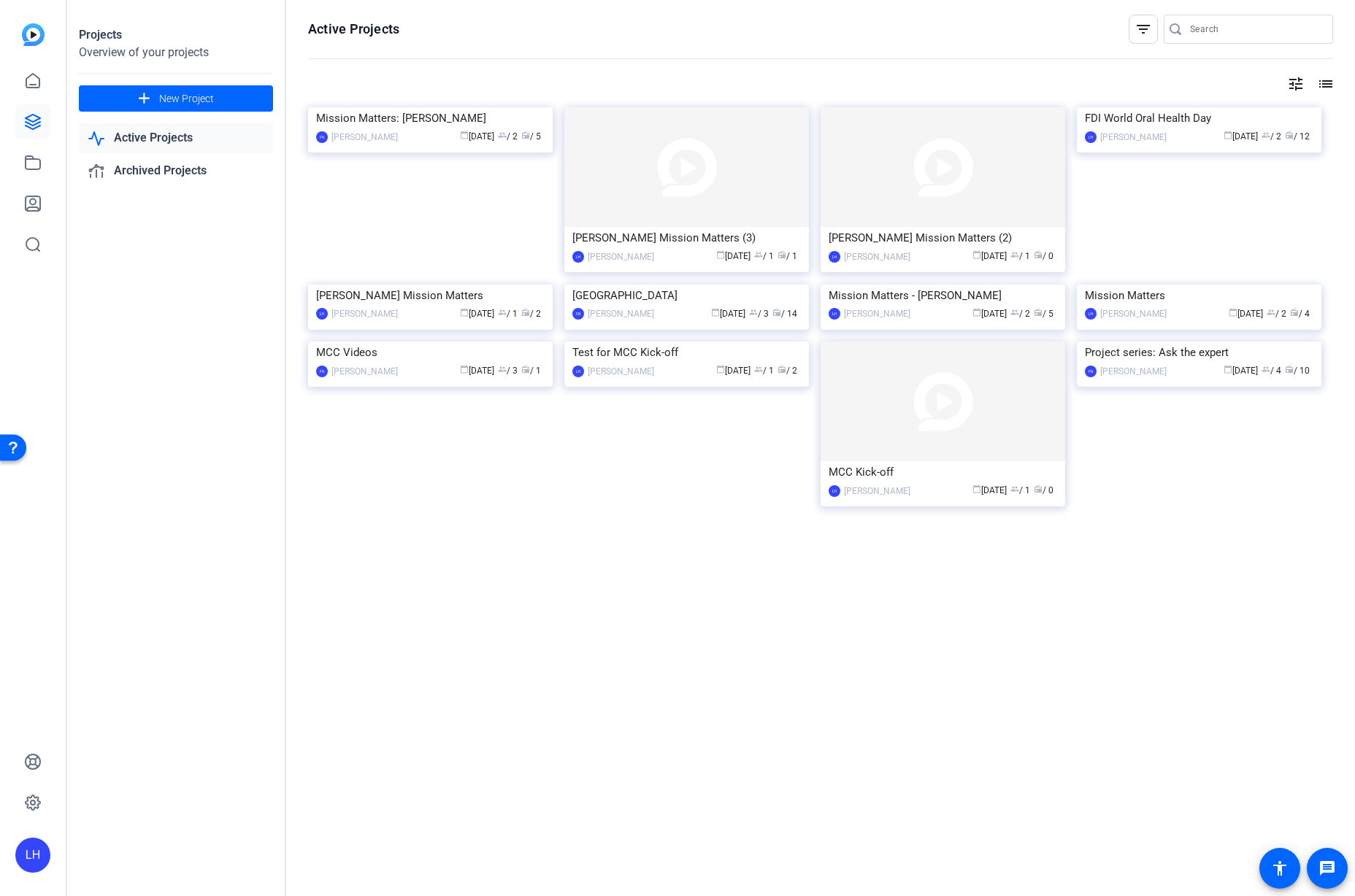
click at [1325, 85] on mat-icon "list" at bounding box center [1324, 84] width 17 height 17
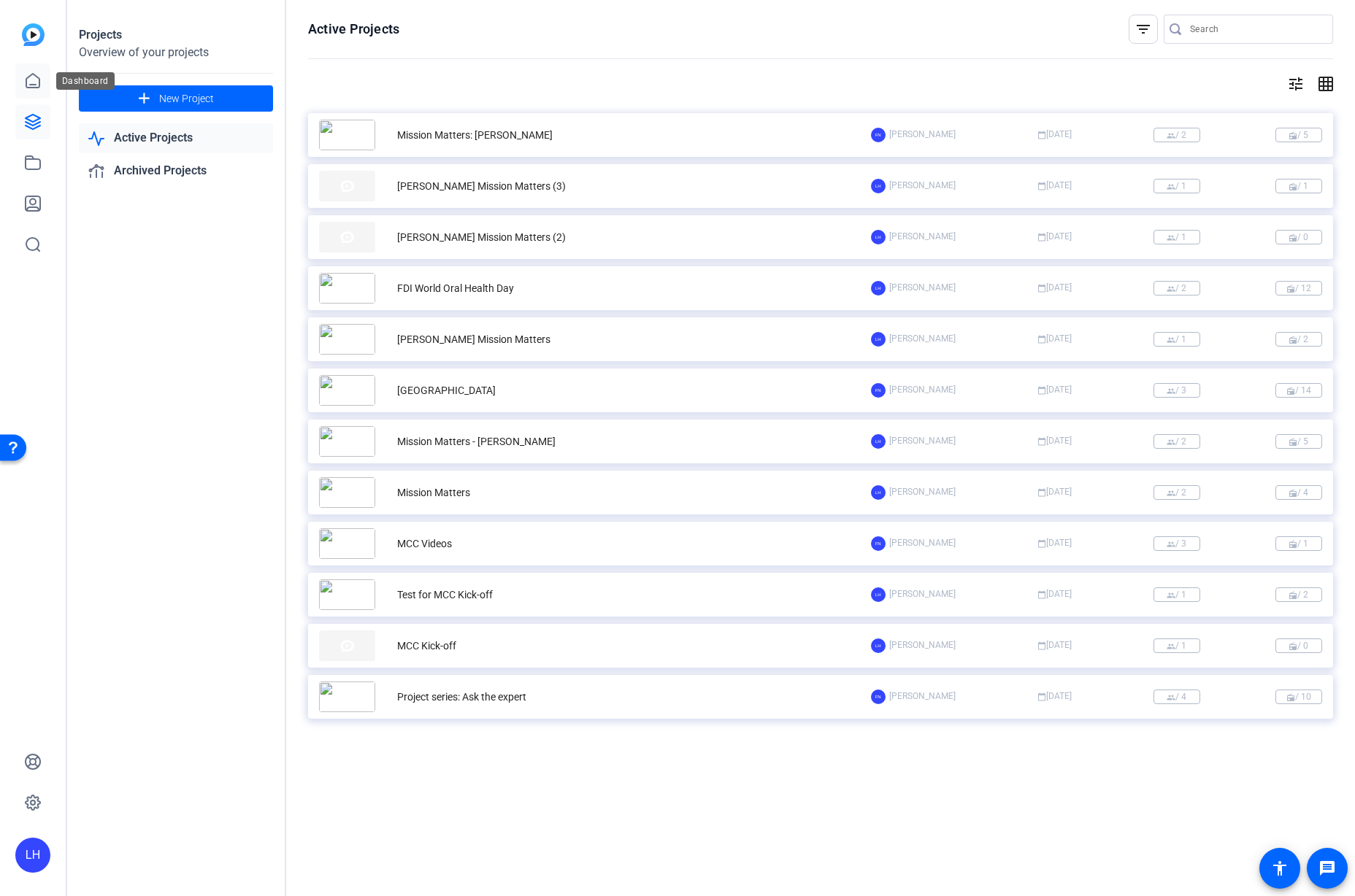
click at [37, 83] on icon at bounding box center [33, 81] width 17 height 17
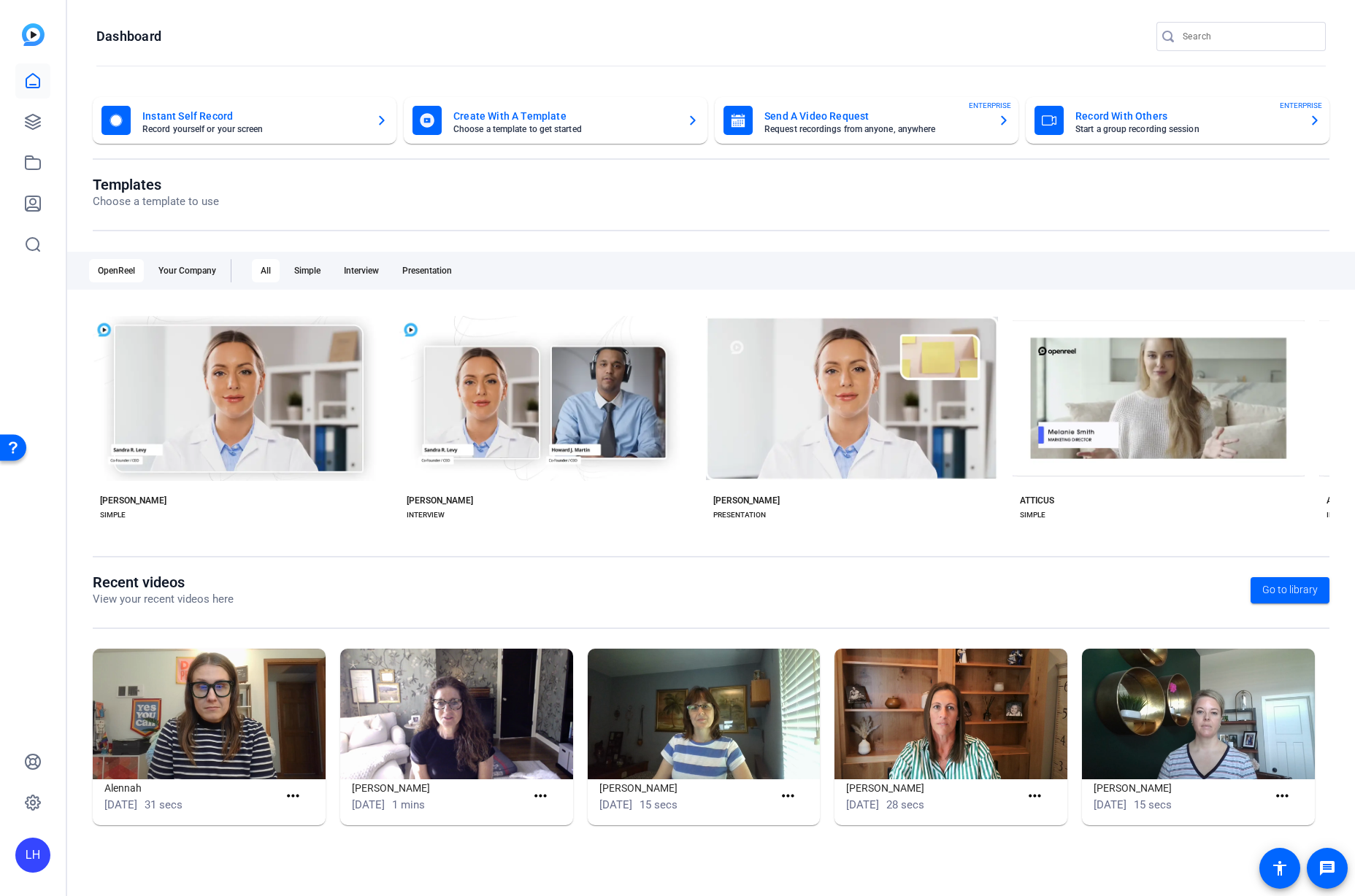
click at [24, 852] on div "LH" at bounding box center [33, 855] width 35 height 35
click at [189, 840] on mat-icon "logout" at bounding box center [180, 843] width 17 height 17
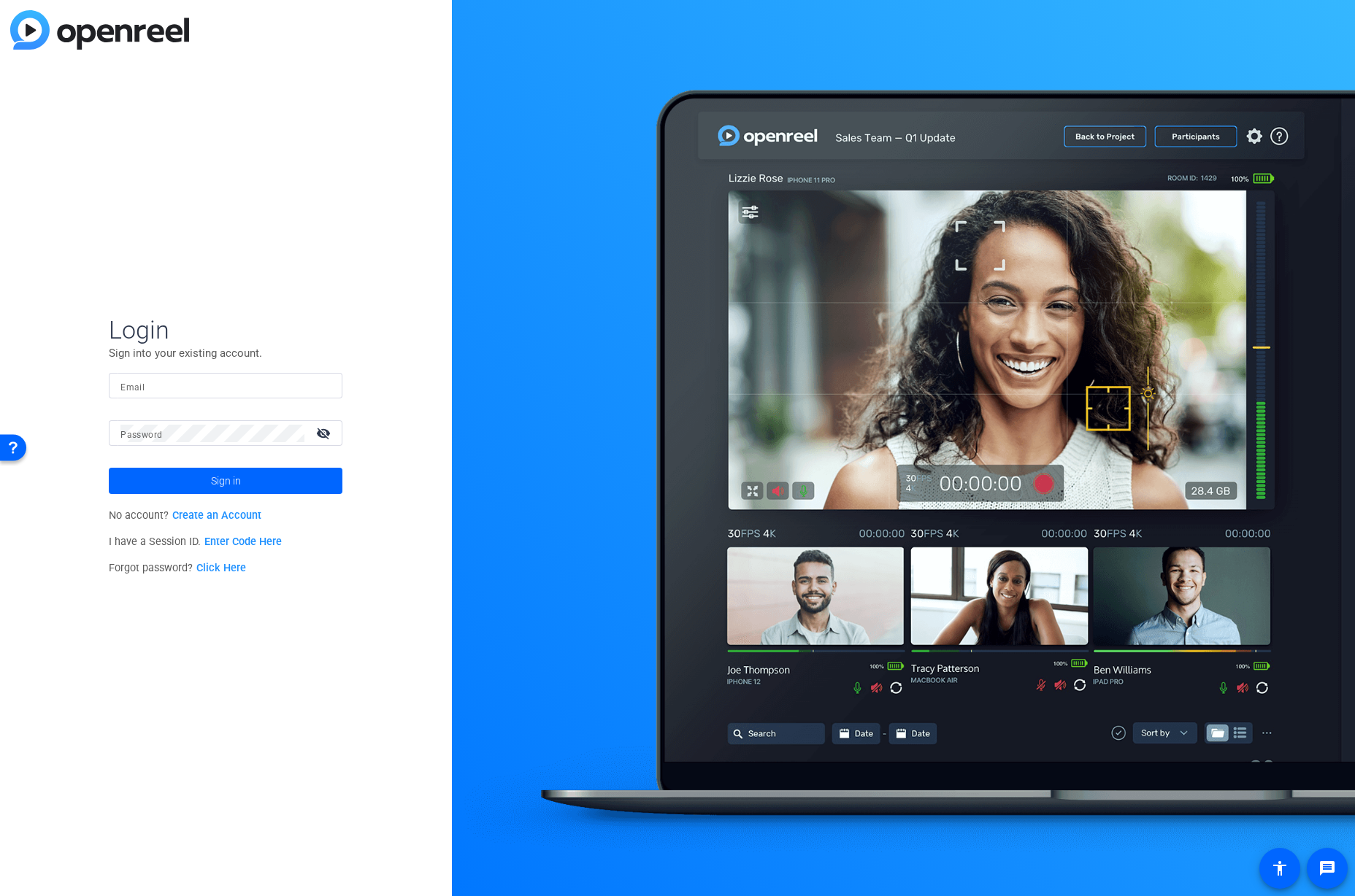
click at [158, 384] on input "Email" at bounding box center [226, 386] width 210 height 17
type input "[EMAIL_ADDRESS][DOMAIN_NAME]"
click at [325, 433] on mat-icon "visibility_off" at bounding box center [324, 433] width 35 height 21
click at [109, 468] on button "Sign in" at bounding box center [225, 480] width 234 height 27
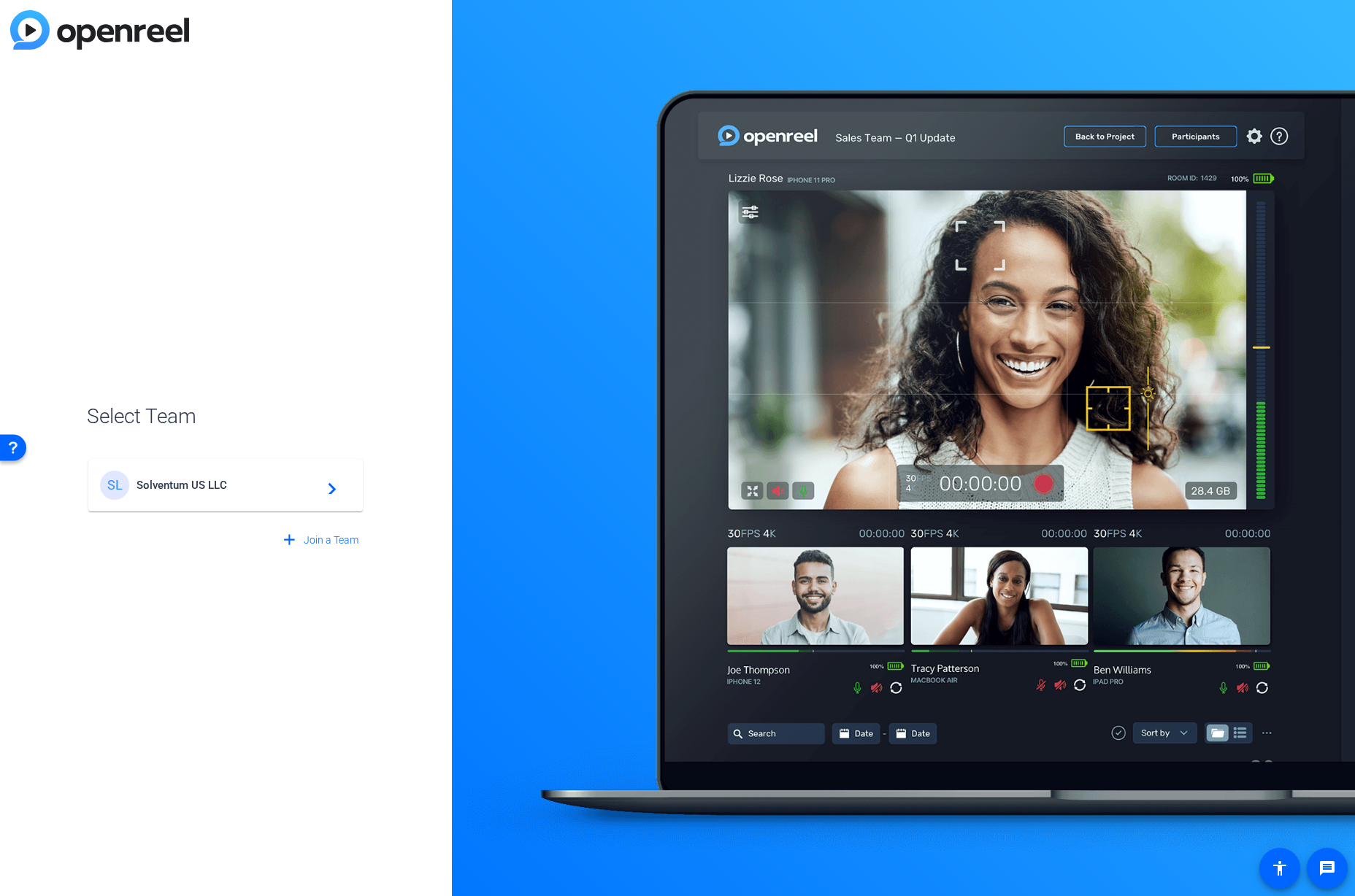
click at [228, 486] on span "Solventum US LLC" at bounding box center [228, 485] width 182 height 13
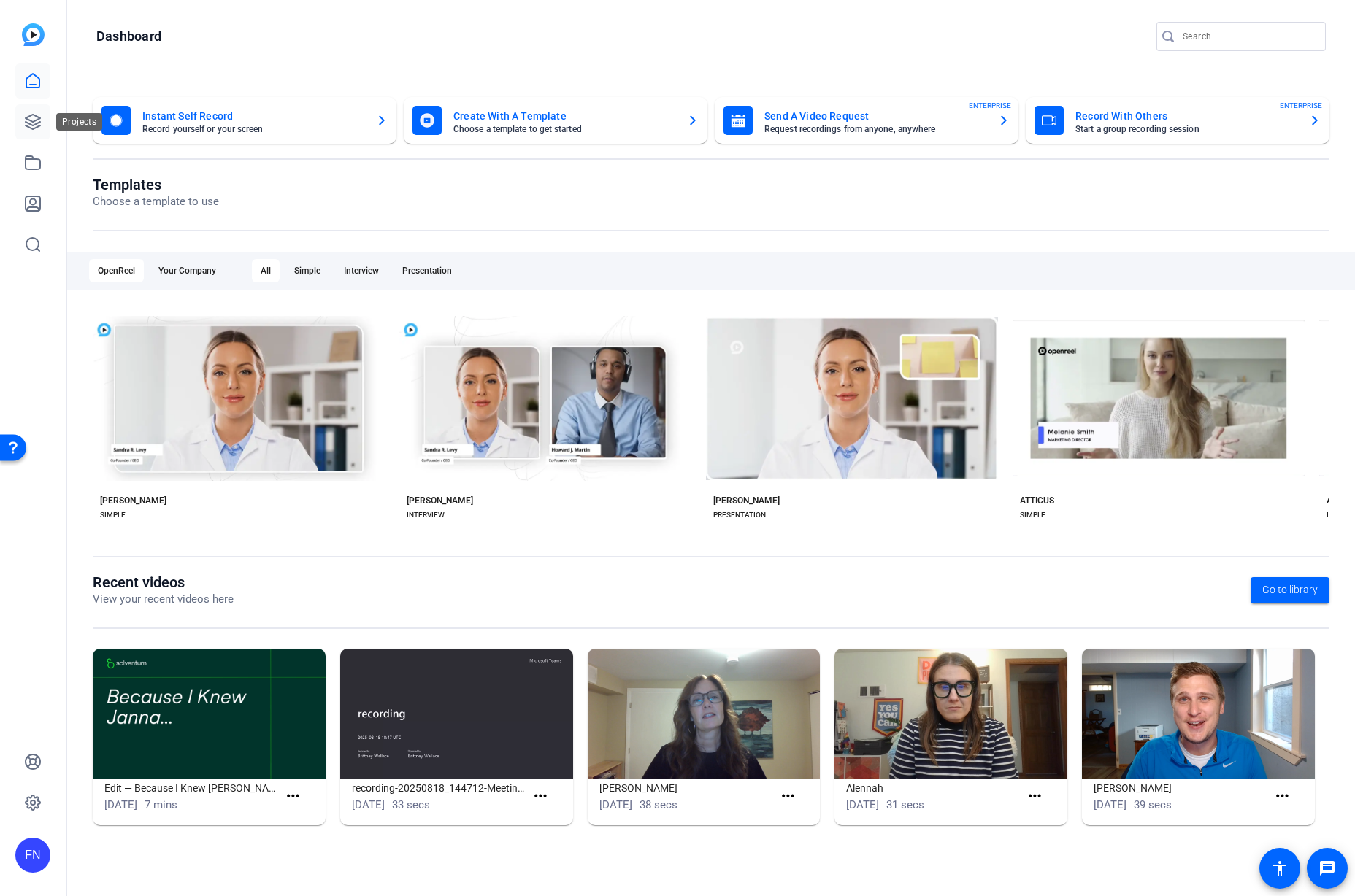
click at [21, 115] on link at bounding box center [33, 121] width 35 height 35
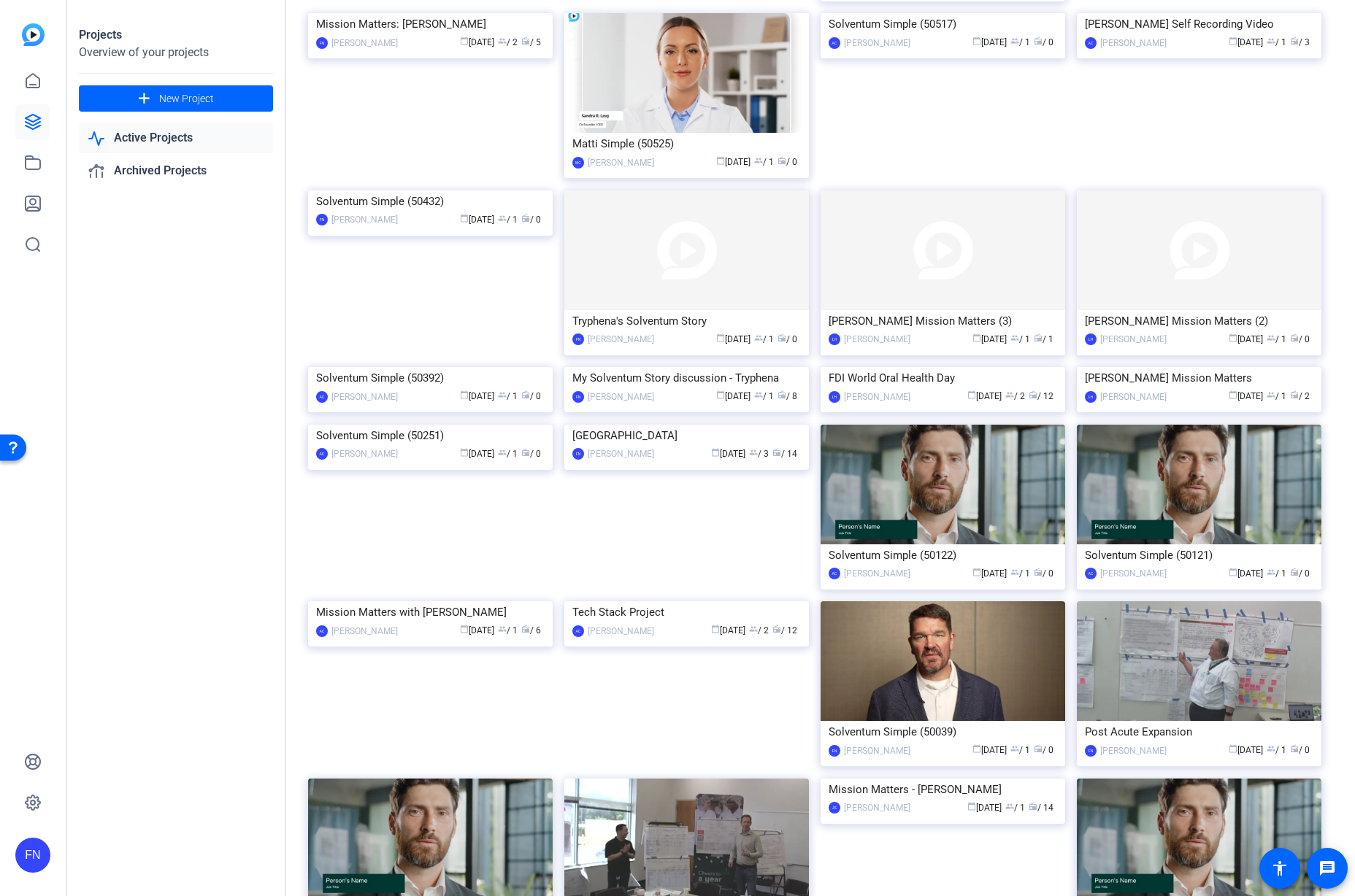
scroll to position [468, 0]
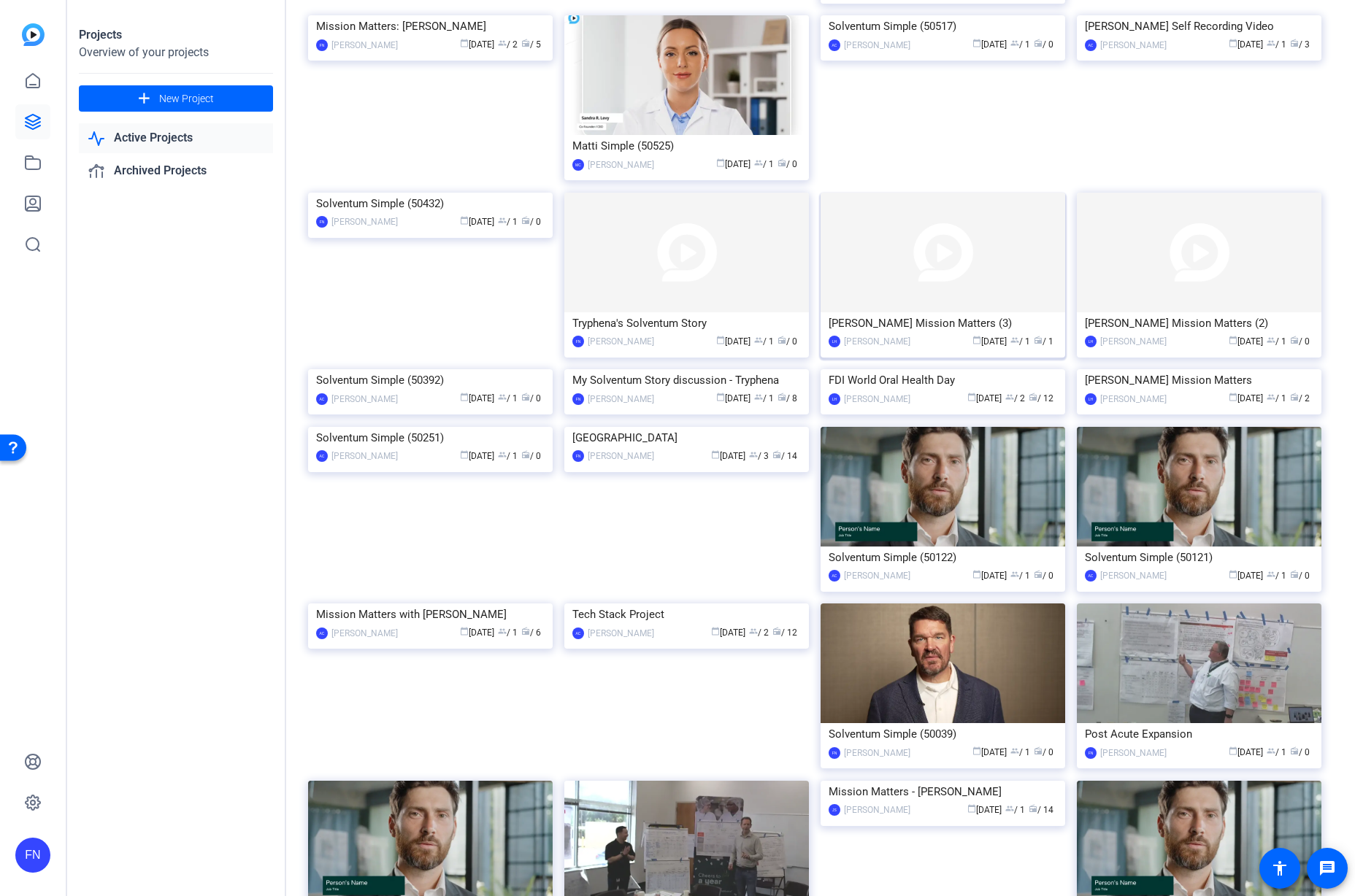
click at [970, 238] on img at bounding box center [943, 252] width 245 height 120
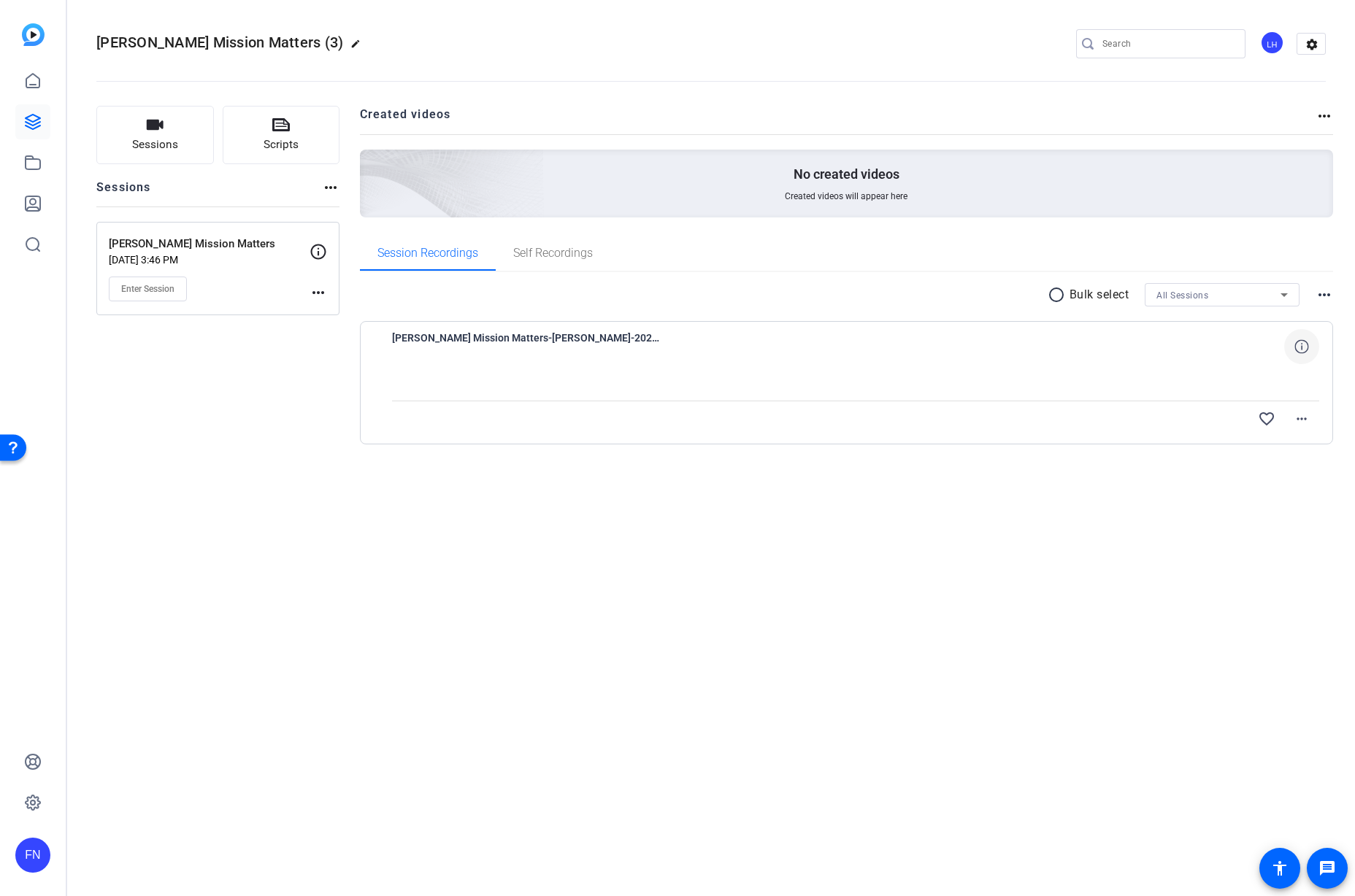
click at [1297, 347] on icon at bounding box center [1301, 346] width 14 height 14
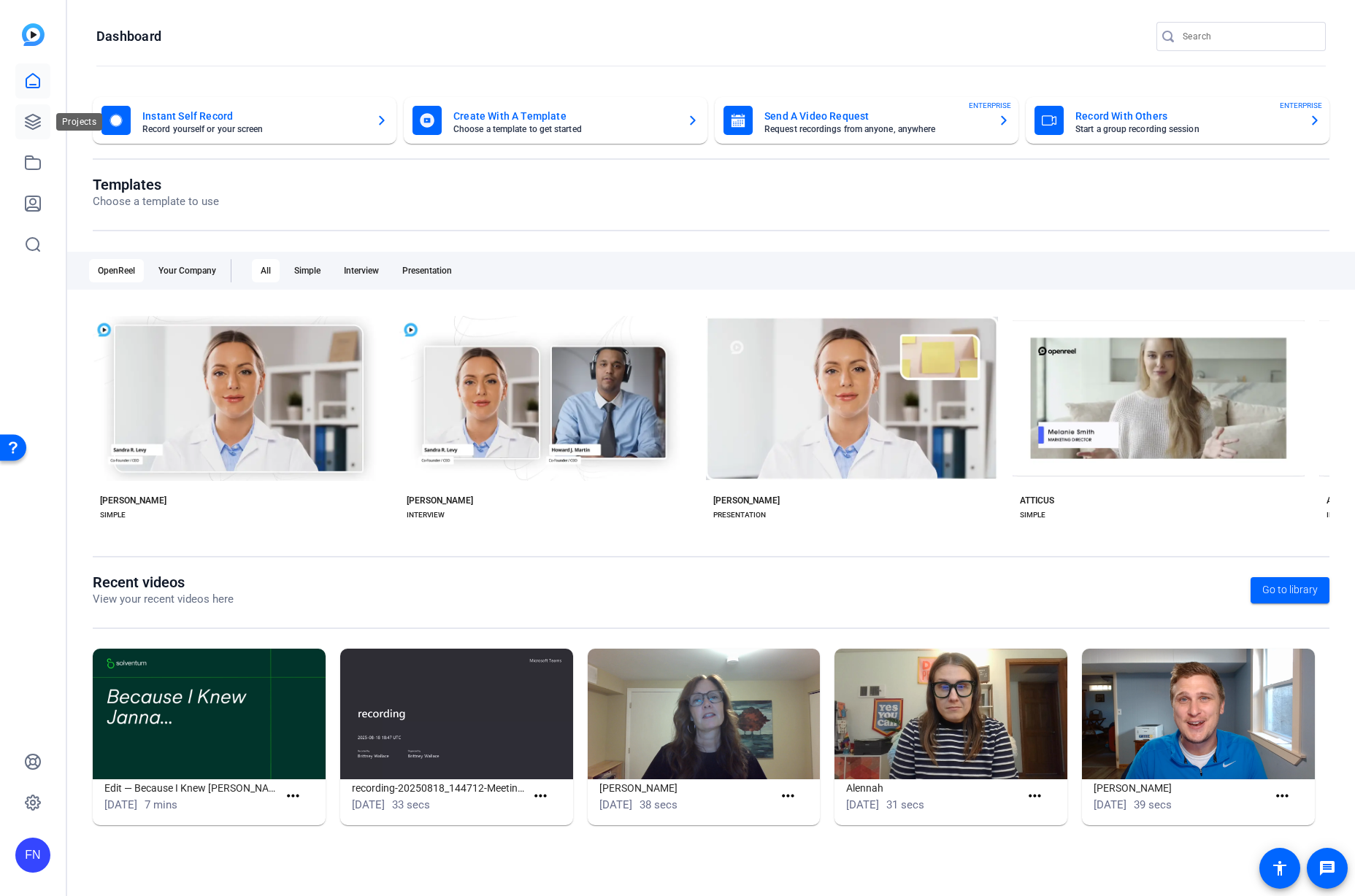
click at [27, 117] on icon at bounding box center [33, 121] width 15 height 15
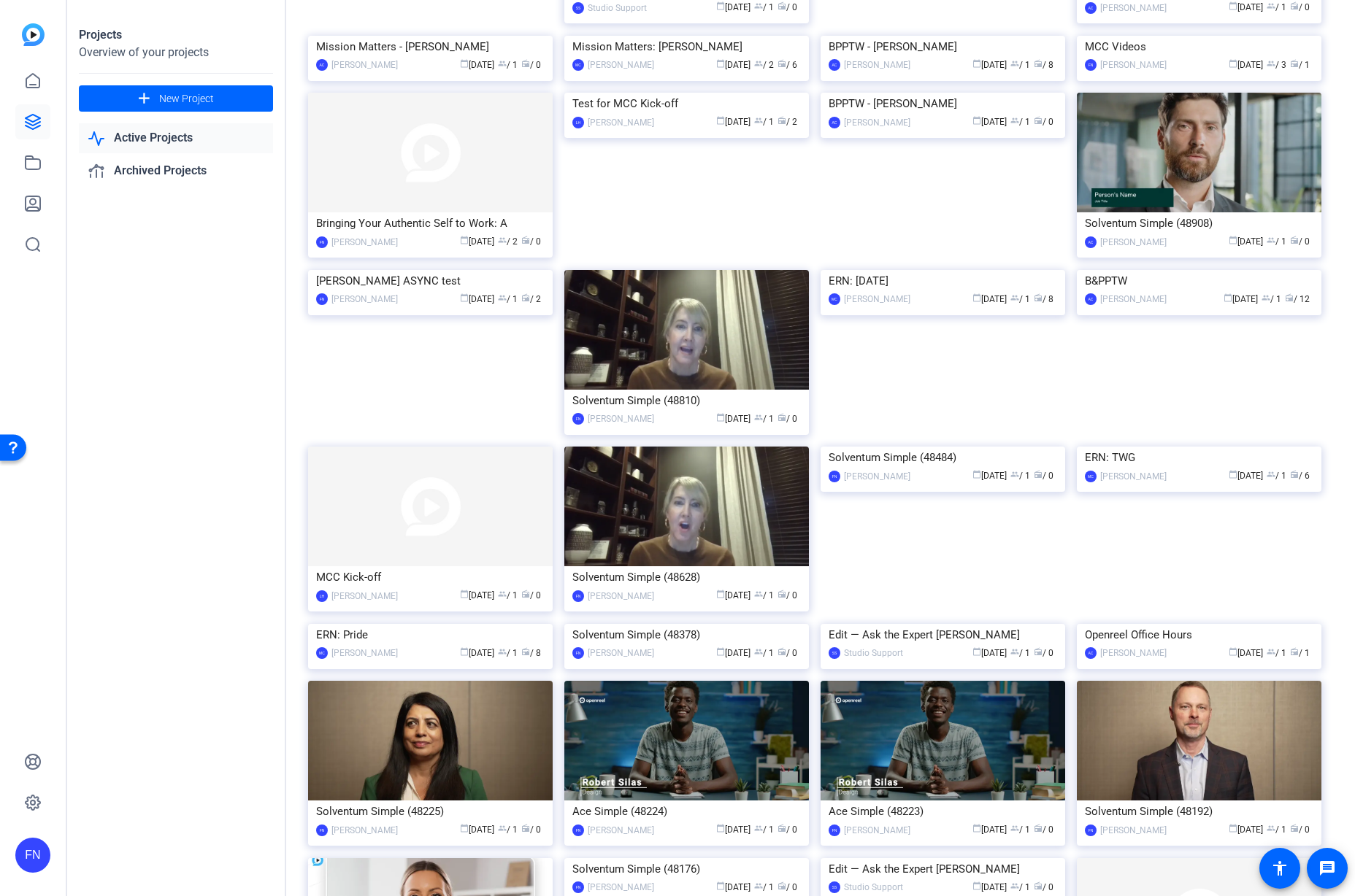
scroll to position [2986, 0]
